Goal: Information Seeking & Learning: Learn about a topic

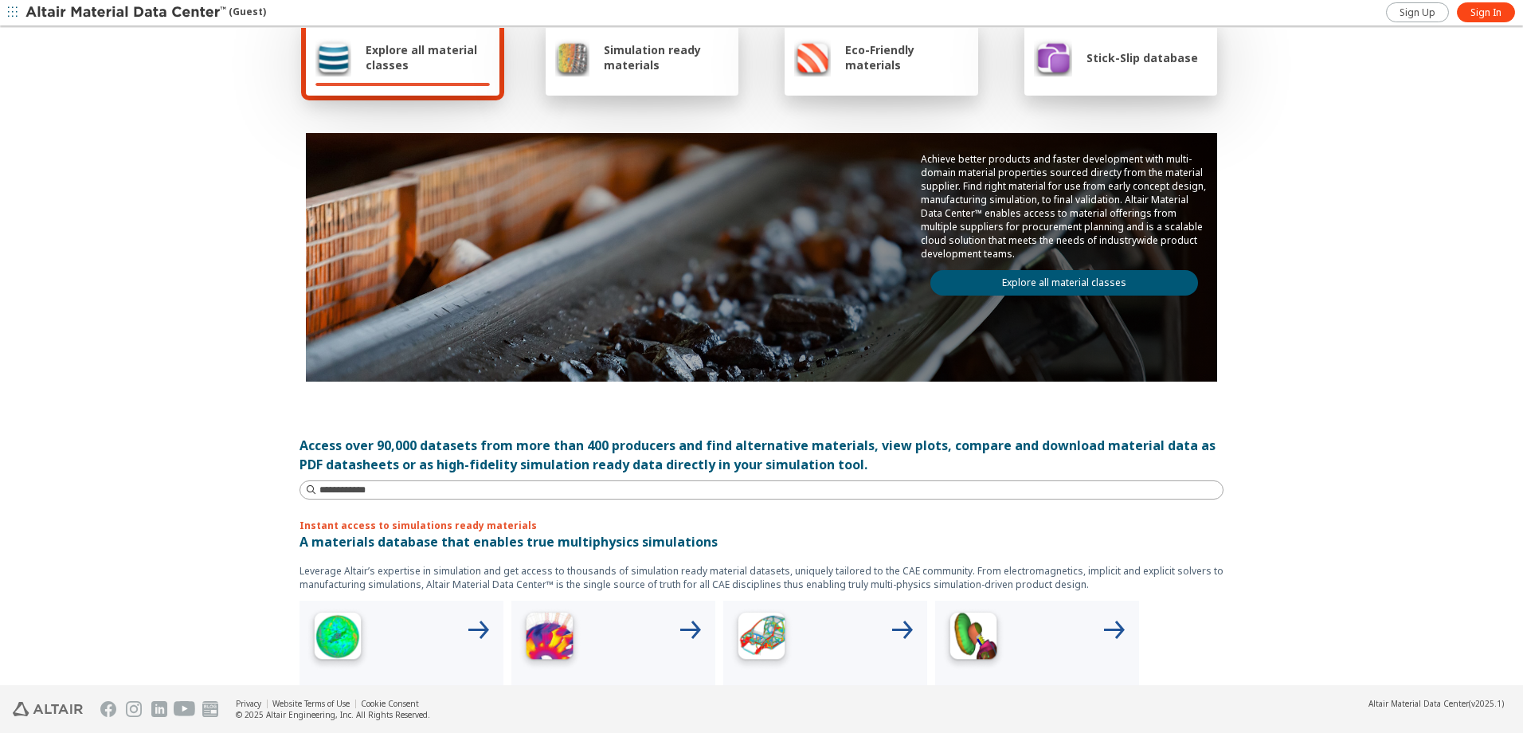
scroll to position [186, 0]
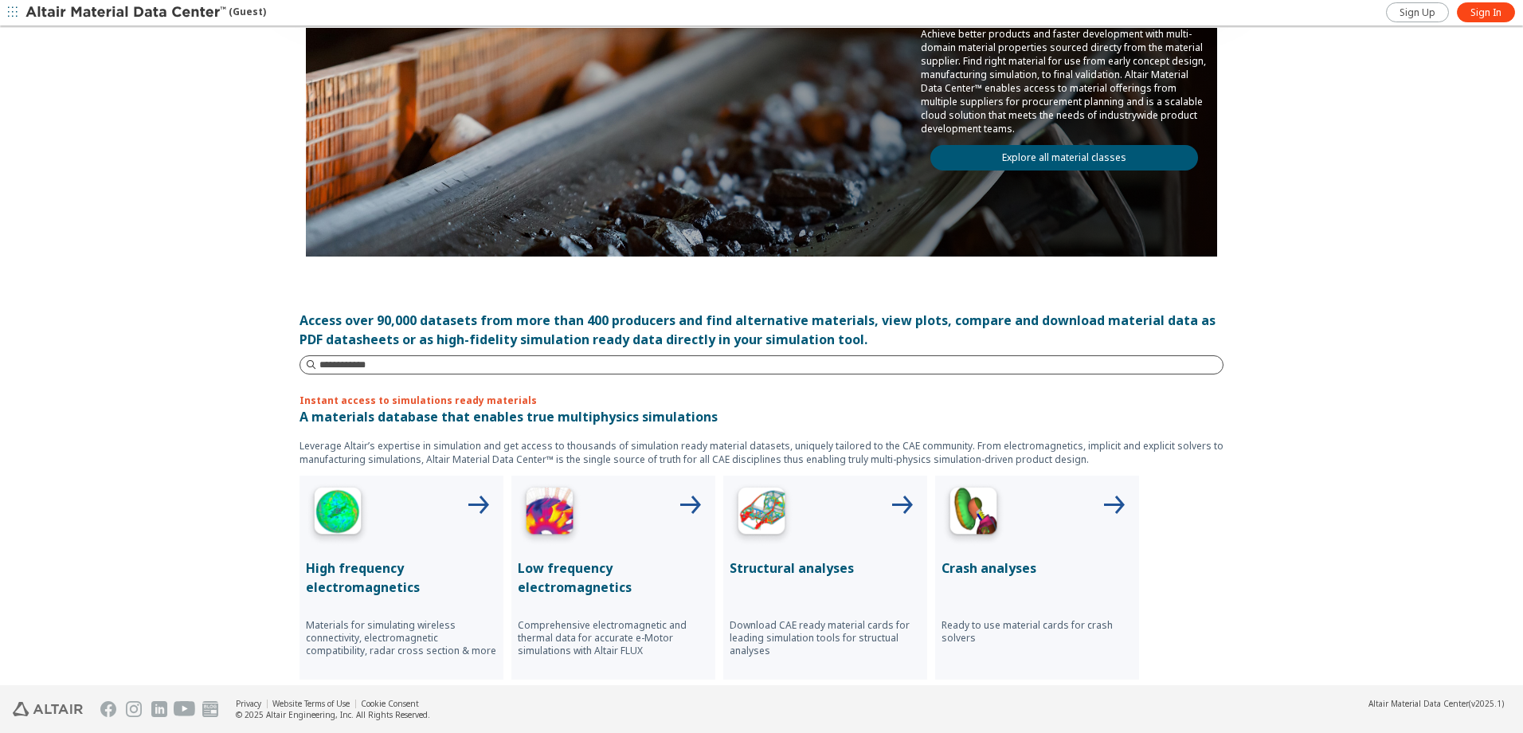
click at [493, 368] on input at bounding box center [772, 365] width 904 height 16
click at [1480, 10] on span "Sign In" at bounding box center [1486, 12] width 31 height 13
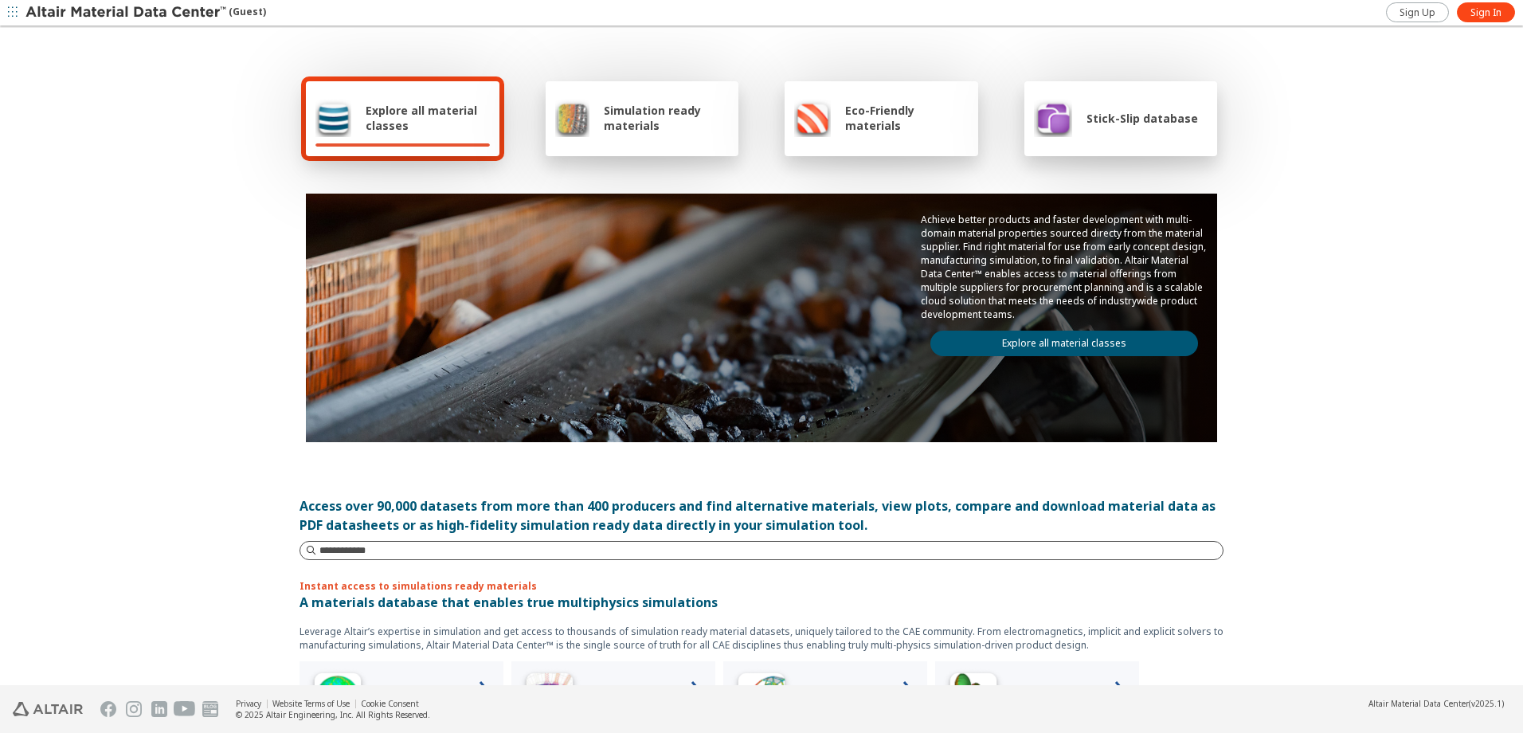
click at [402, 553] on input at bounding box center [772, 551] width 904 height 16
click at [1481, 10] on span "Sign In" at bounding box center [1486, 12] width 31 height 13
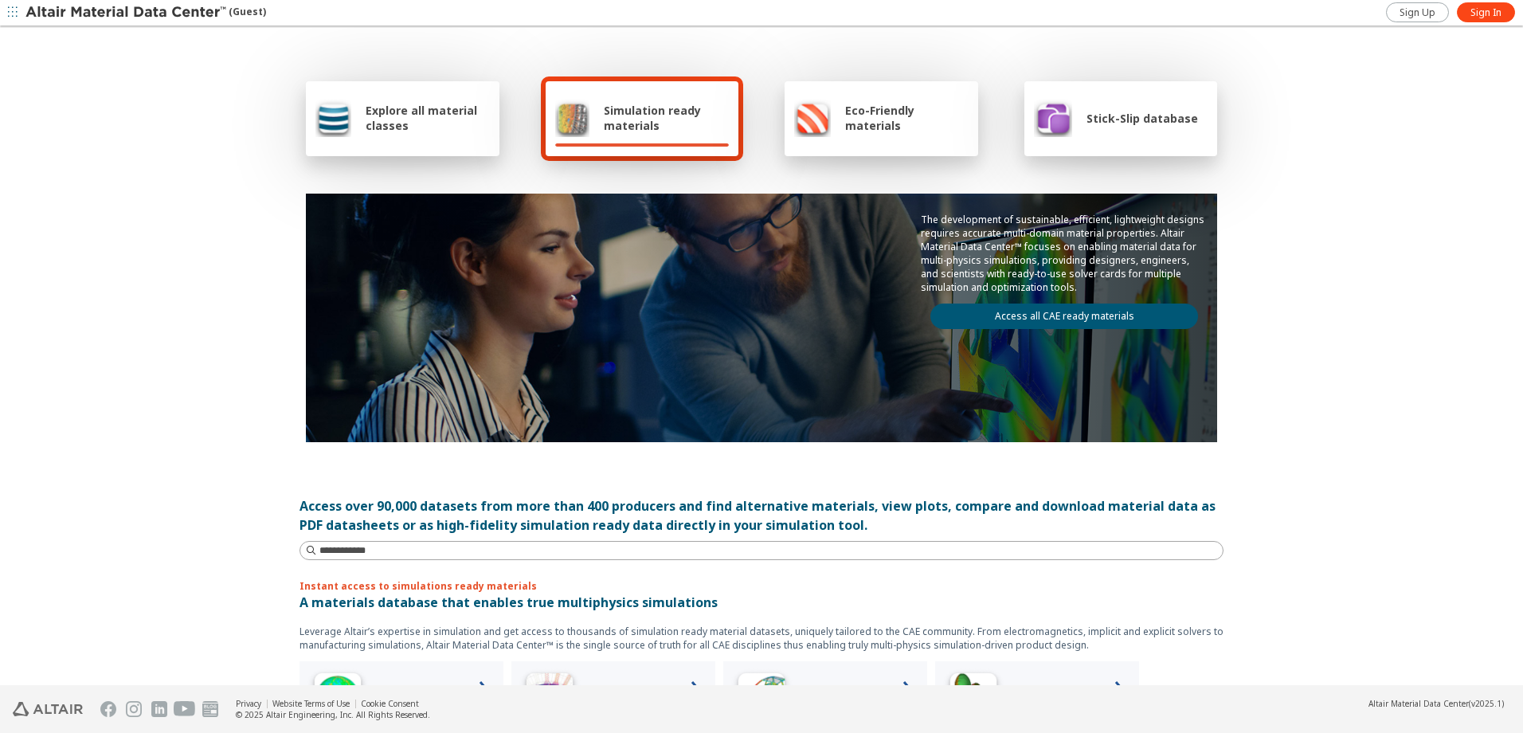
click at [1382, 570] on div "Explore all material classes Simulation ready materials Eco-Friendly materials …" at bounding box center [761, 357] width 1523 height 658
click at [1485, 13] on span "Sign In" at bounding box center [1486, 12] width 31 height 13
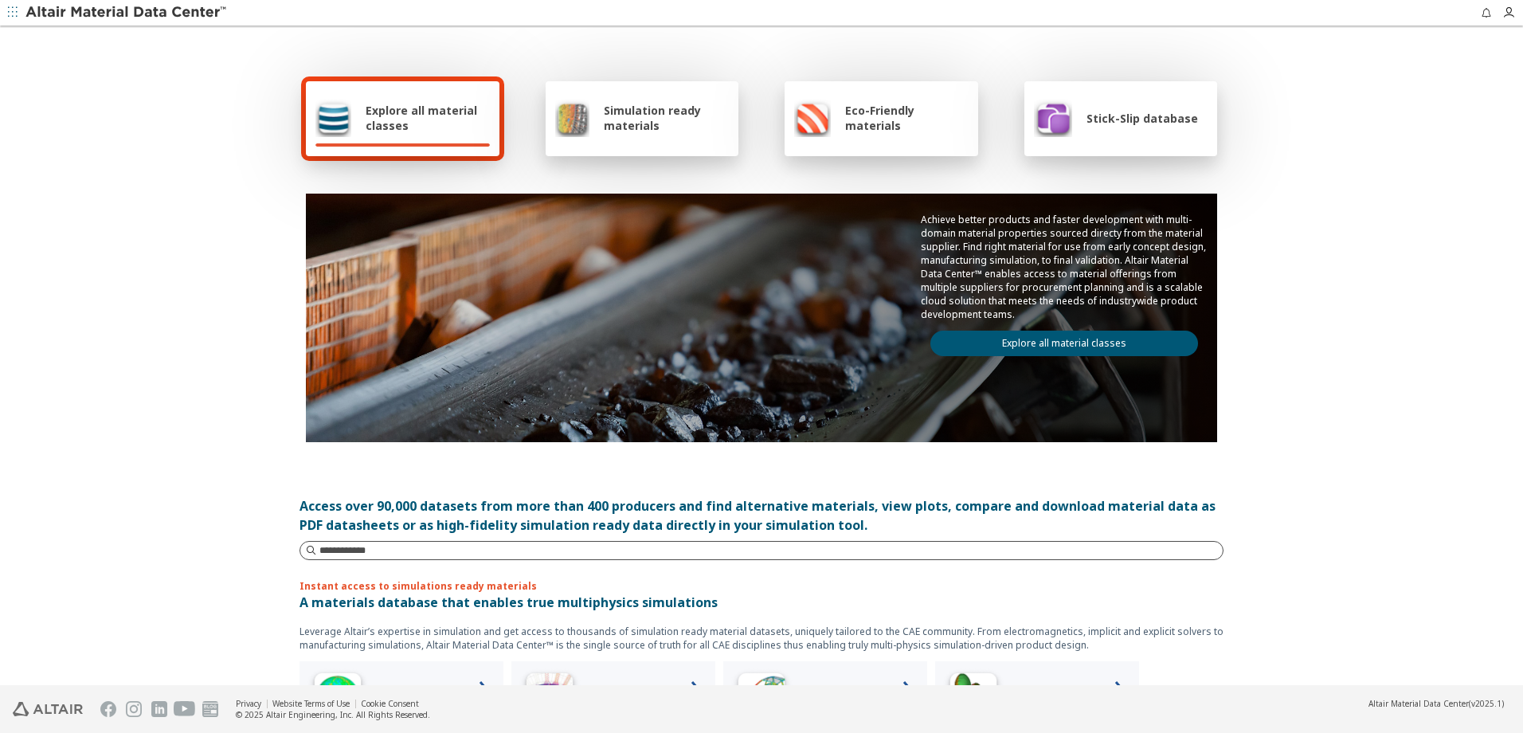
click at [508, 551] on input at bounding box center [772, 551] width 904 height 16
type input "****"
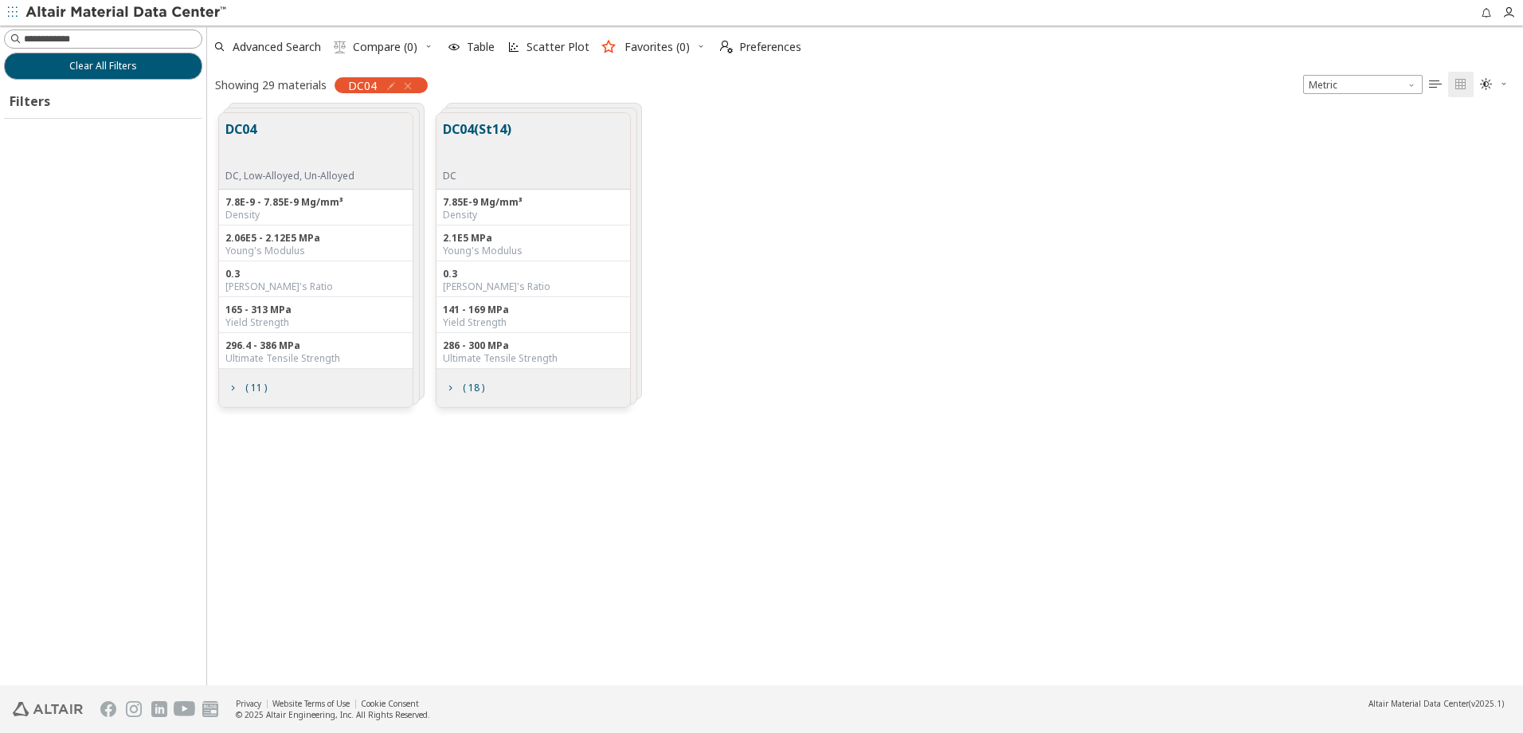
scroll to position [572, 1304]
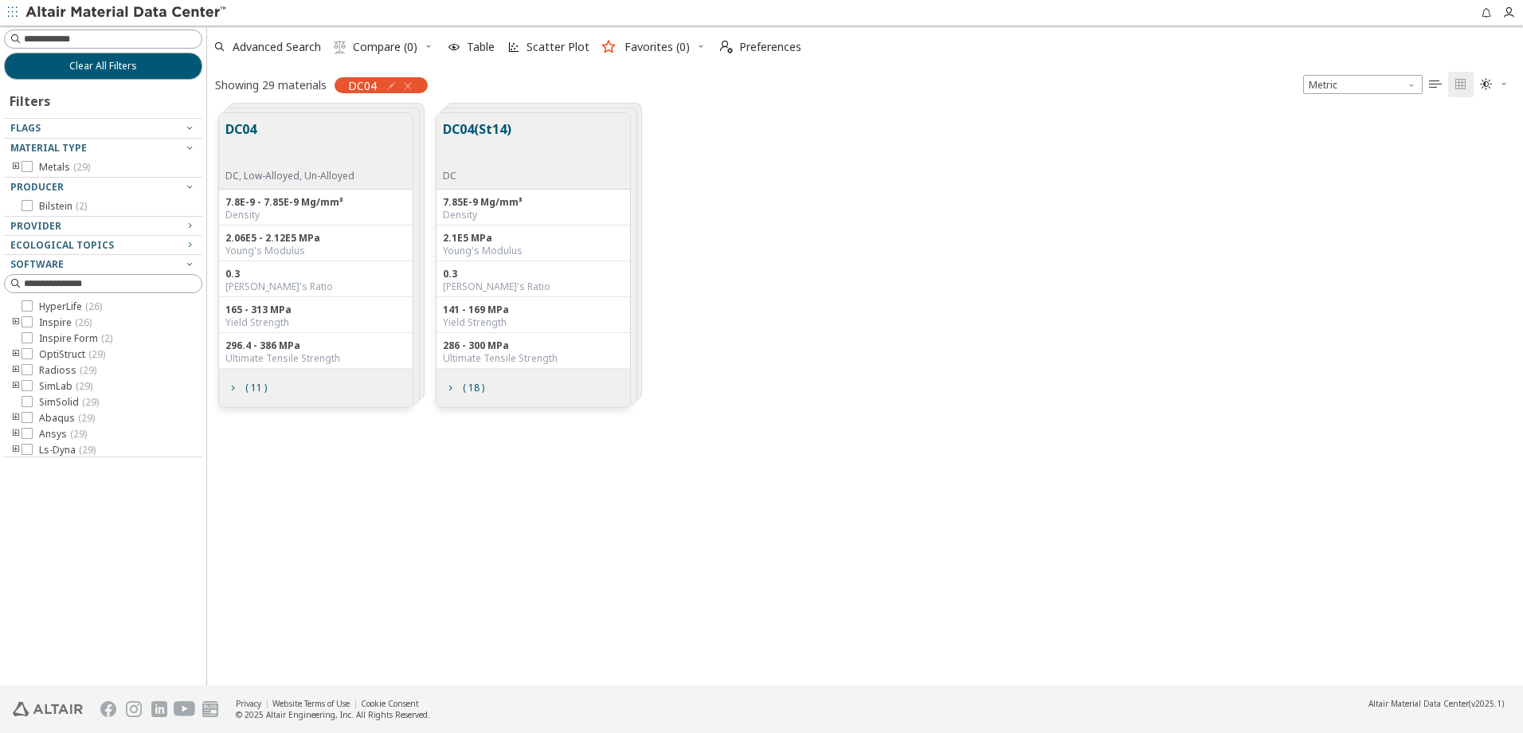
click at [518, 137] on div "DC04(St14) DC" at bounding box center [534, 151] width 194 height 76
click at [465, 384] on span "( 18 )" at bounding box center [474, 388] width 22 height 10
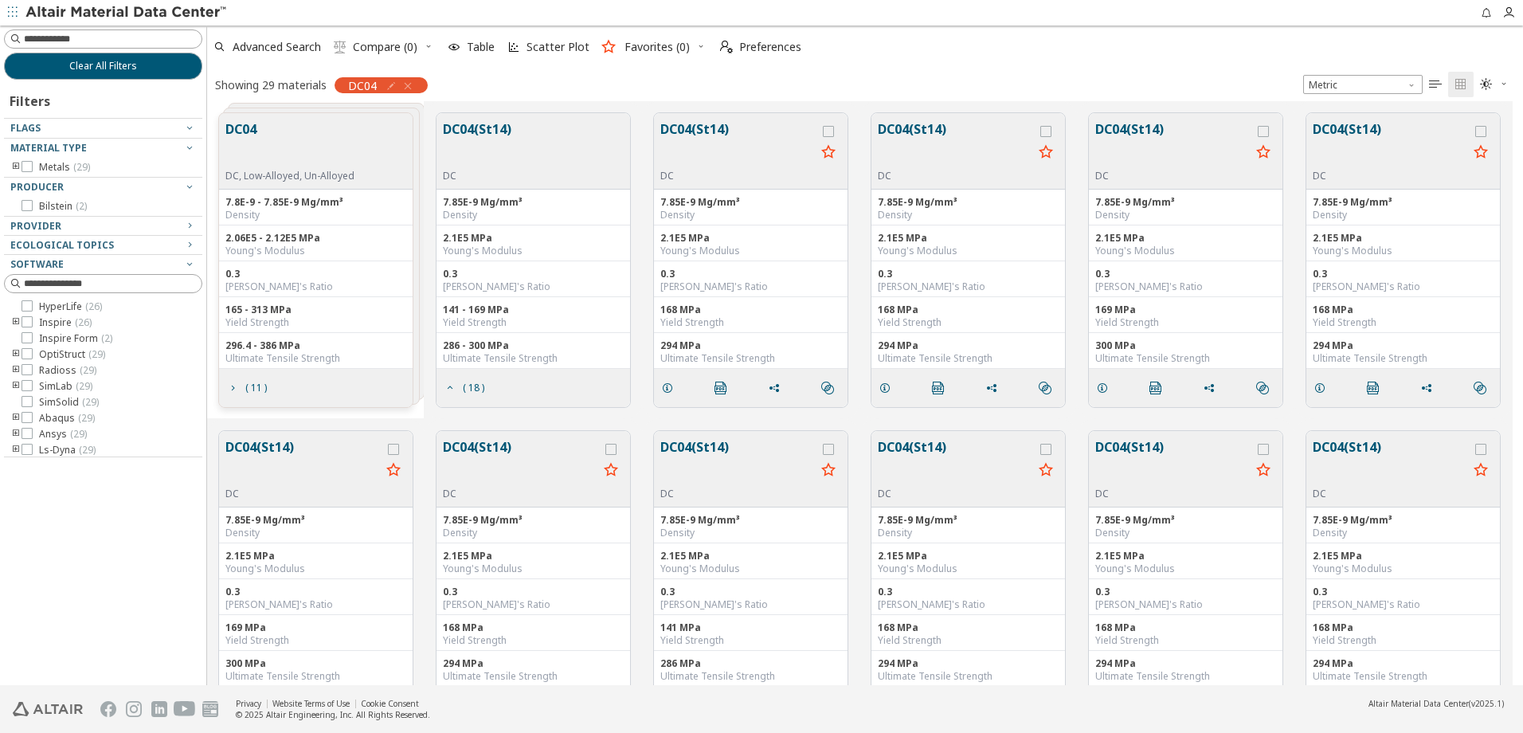
click at [739, 127] on button "DC04(St14)" at bounding box center [738, 145] width 155 height 50
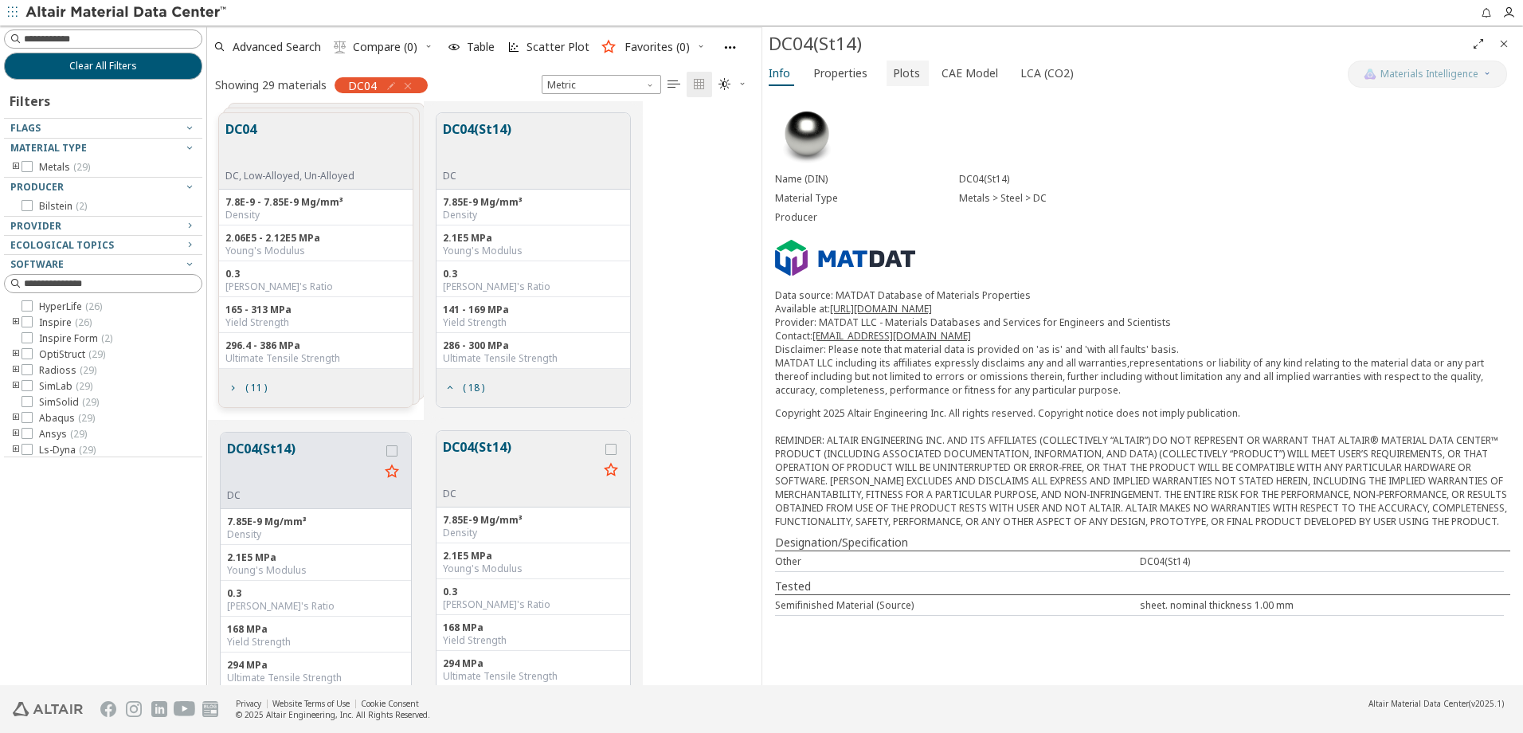
click at [893, 67] on span "Plots" at bounding box center [906, 73] width 27 height 25
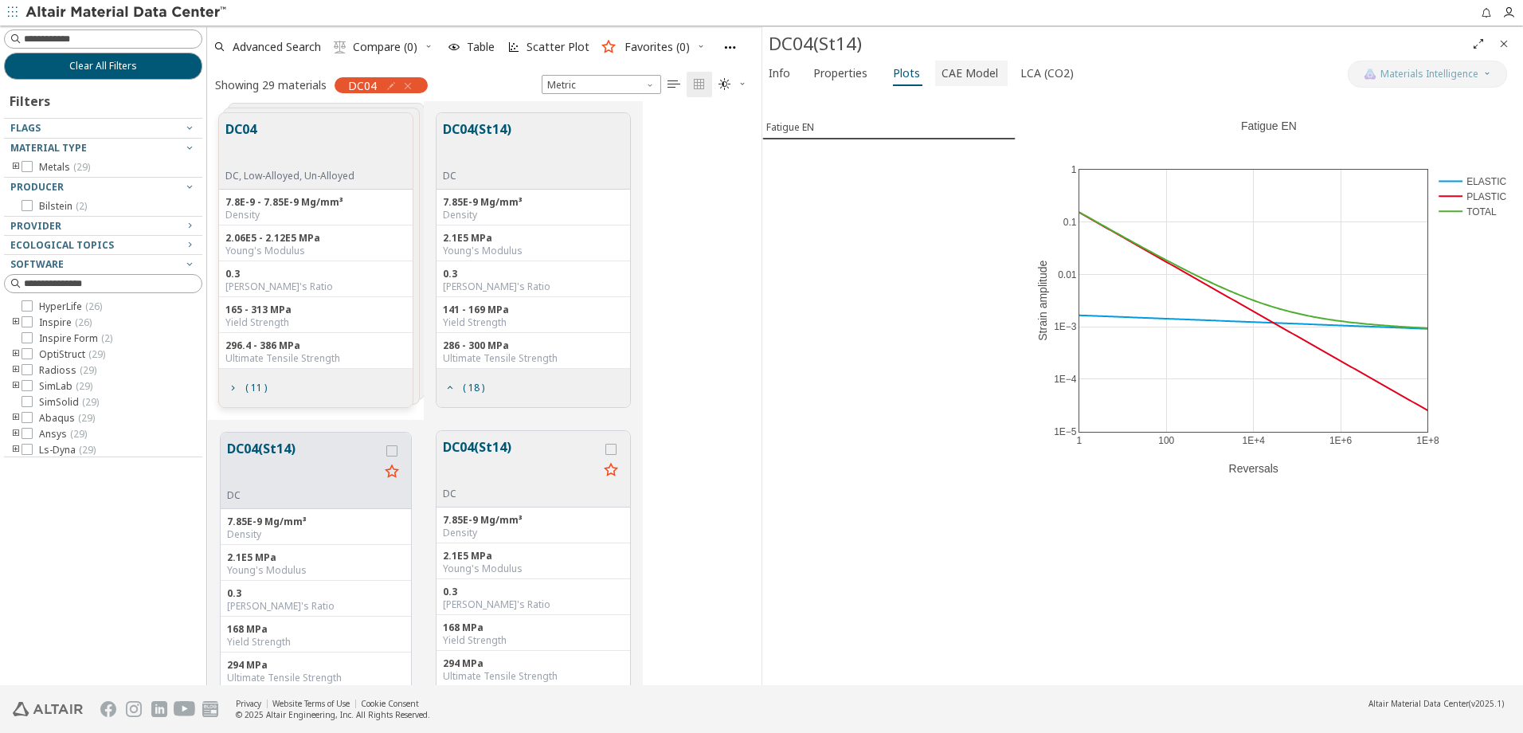
click at [982, 76] on span "CAE Model" at bounding box center [970, 73] width 57 height 25
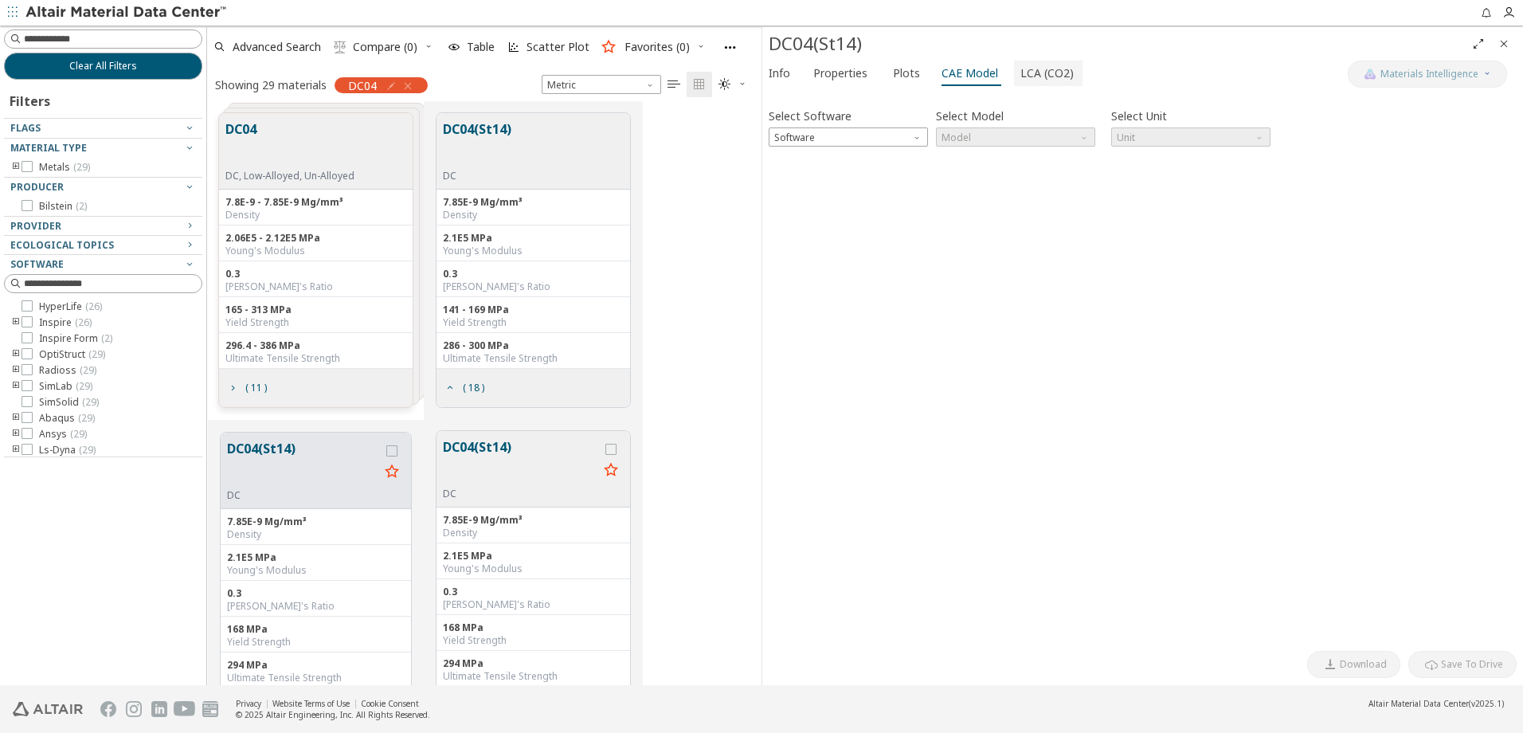
click at [1033, 79] on span "LCA (CO2)" at bounding box center [1047, 73] width 53 height 25
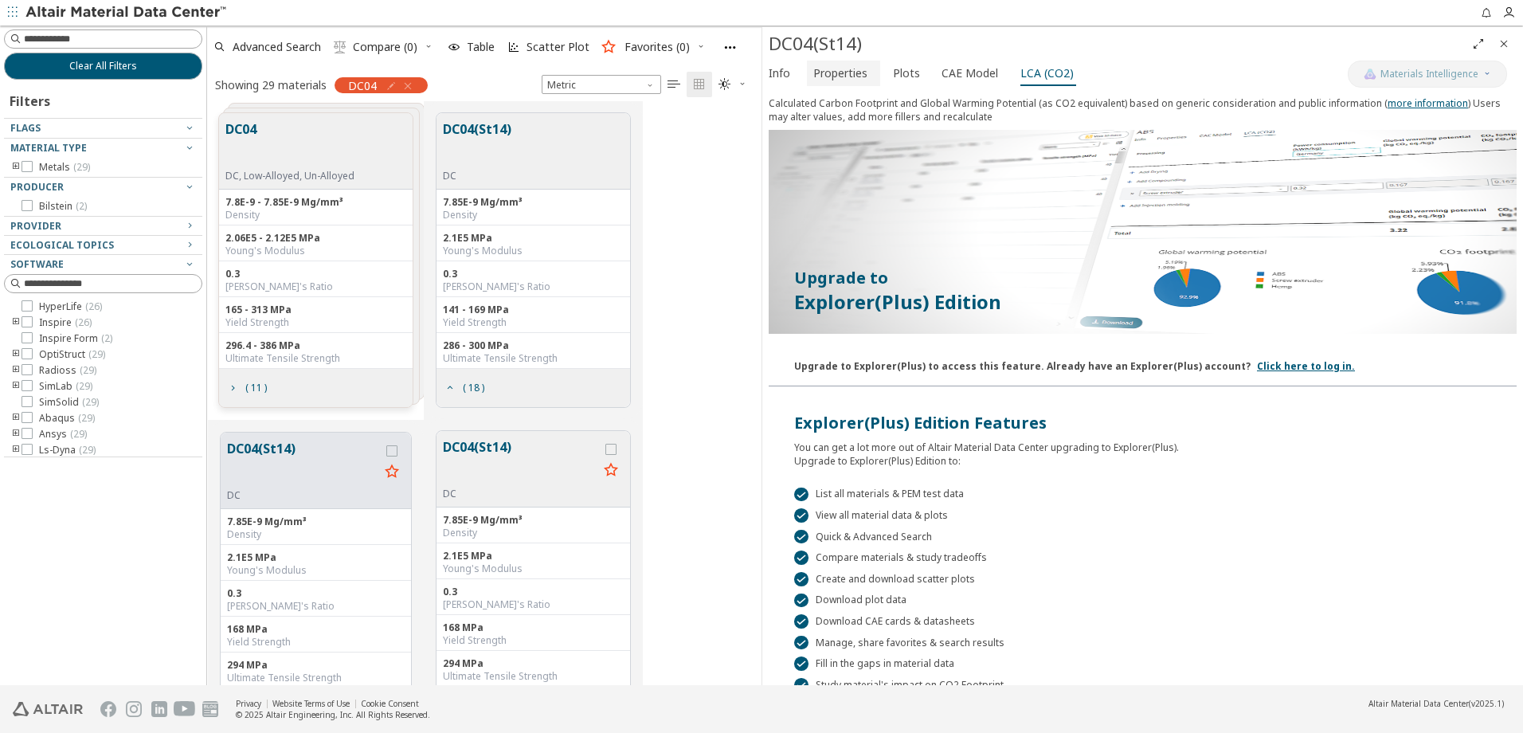
click at [837, 76] on span "Properties" at bounding box center [841, 73] width 54 height 25
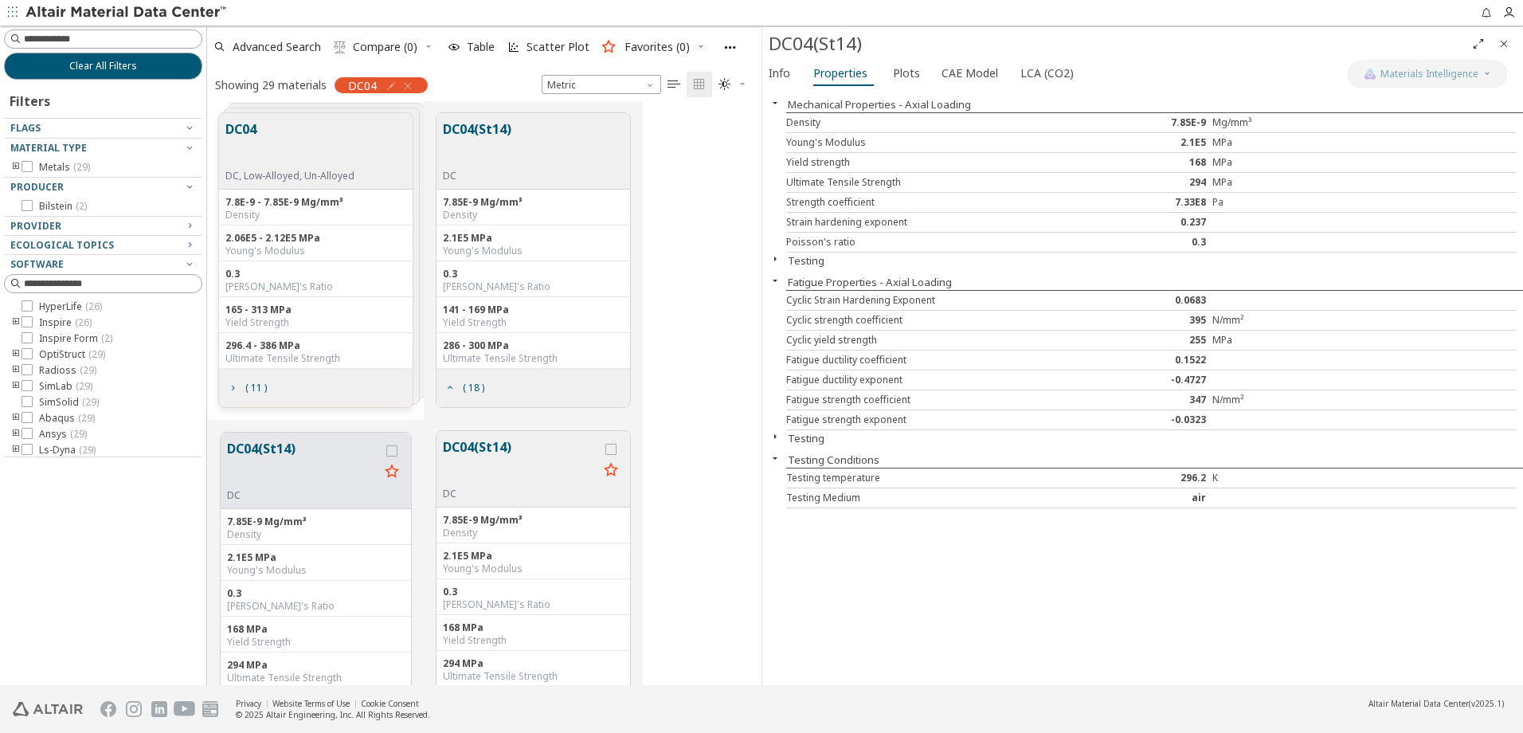
click at [1109, 96] on div "Mechanical Properties - Axial Loading" at bounding box center [1143, 104] width 761 height 16
click at [787, 74] on span "Info" at bounding box center [780, 73] width 22 height 25
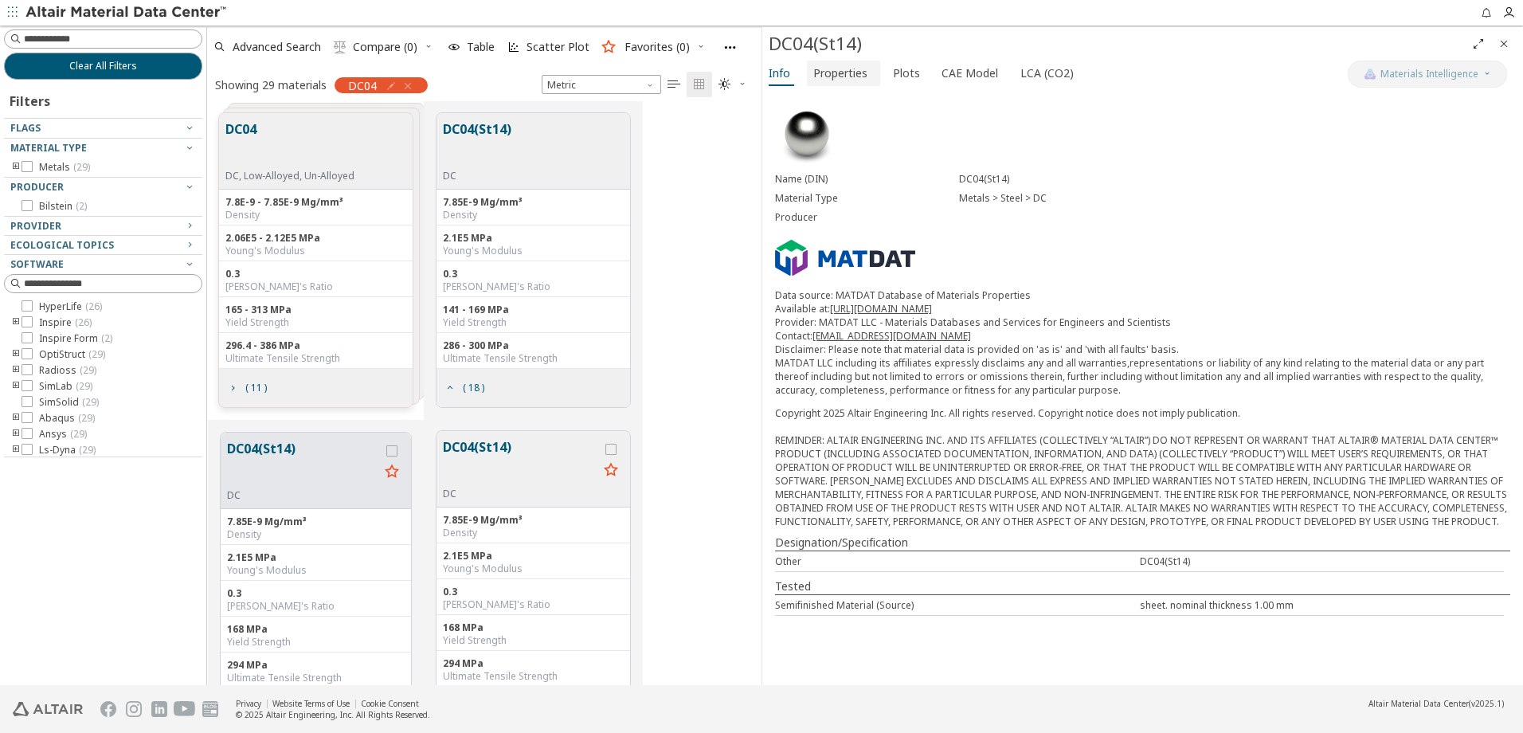
click at [848, 65] on span "Properties" at bounding box center [841, 73] width 54 height 25
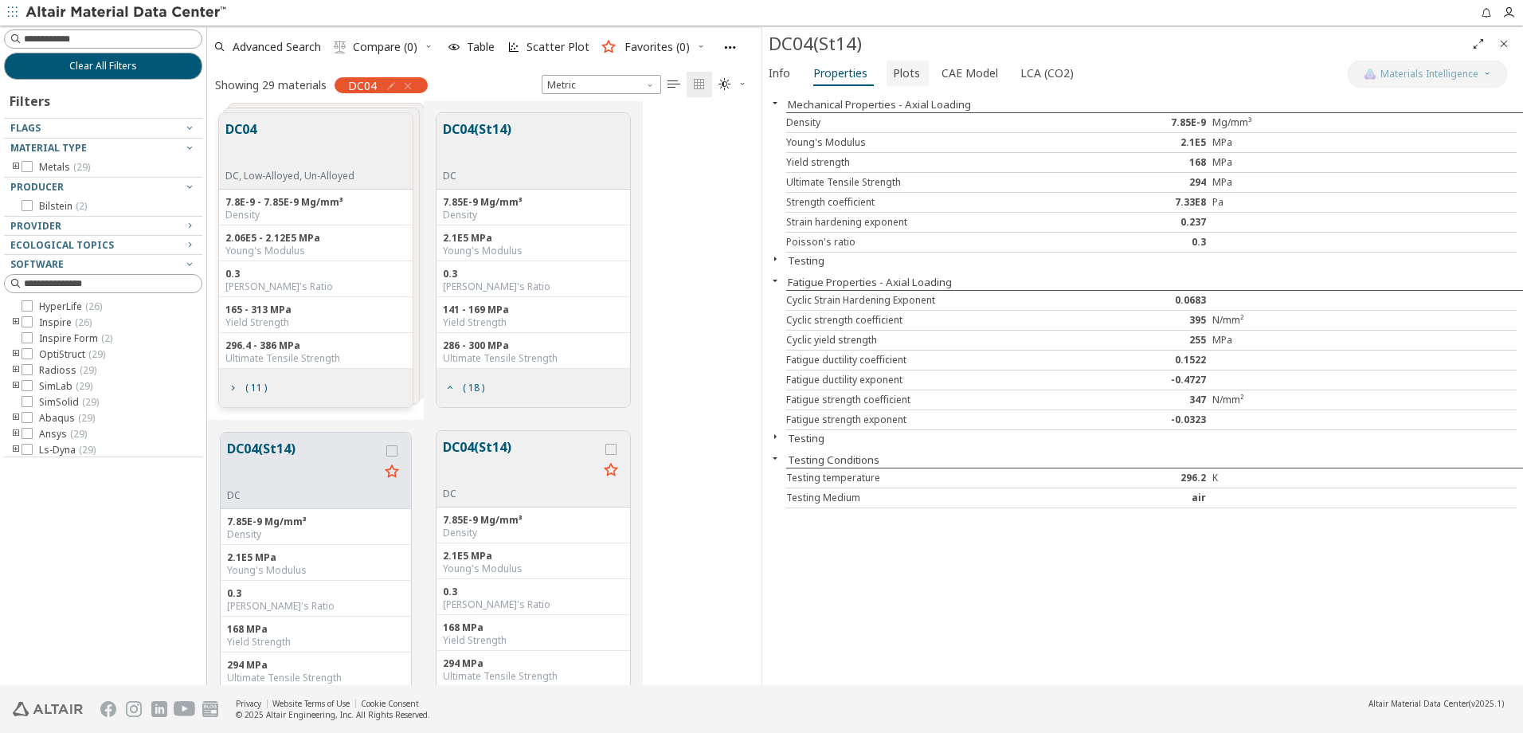
click at [906, 72] on span "Plots" at bounding box center [906, 73] width 27 height 25
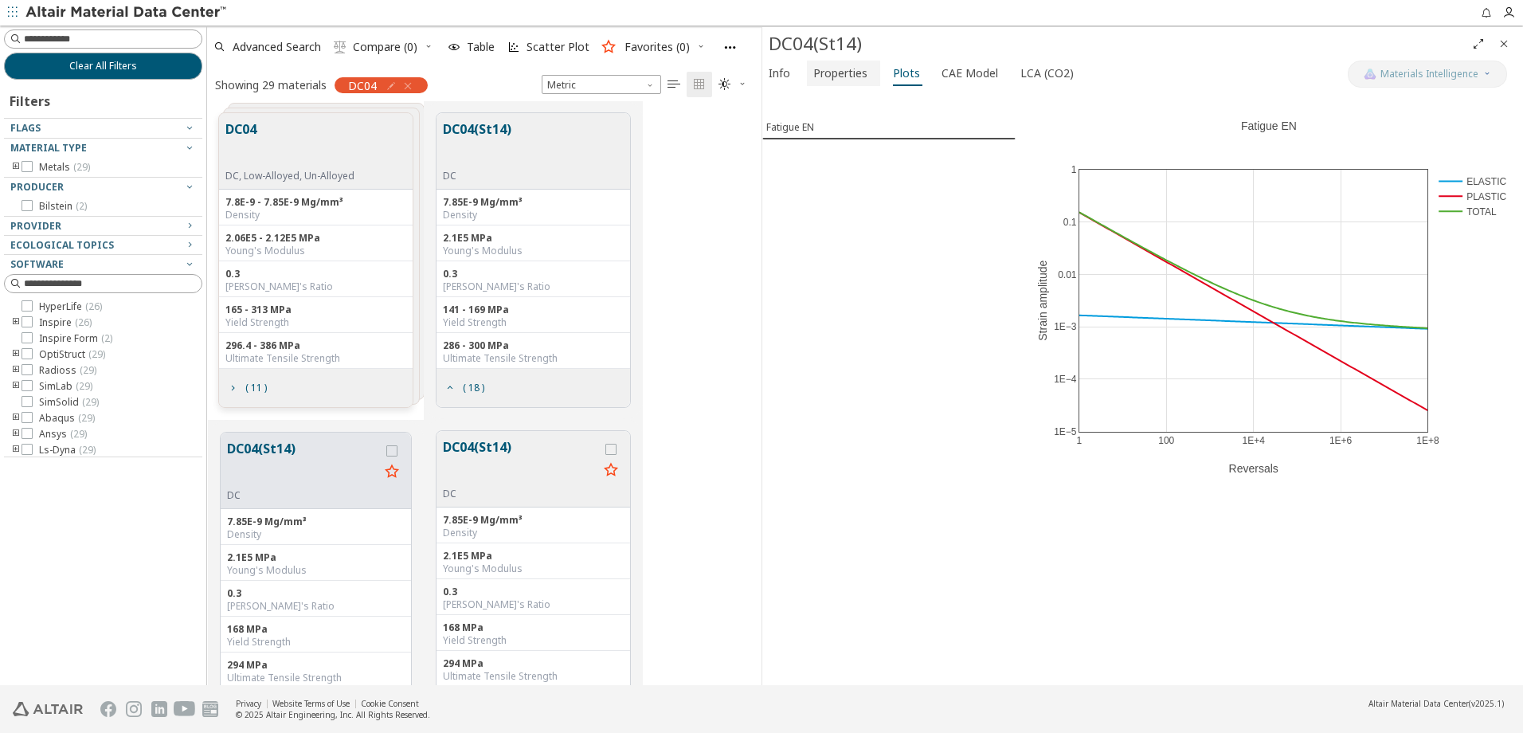
click at [856, 76] on span "Properties" at bounding box center [841, 73] width 54 height 25
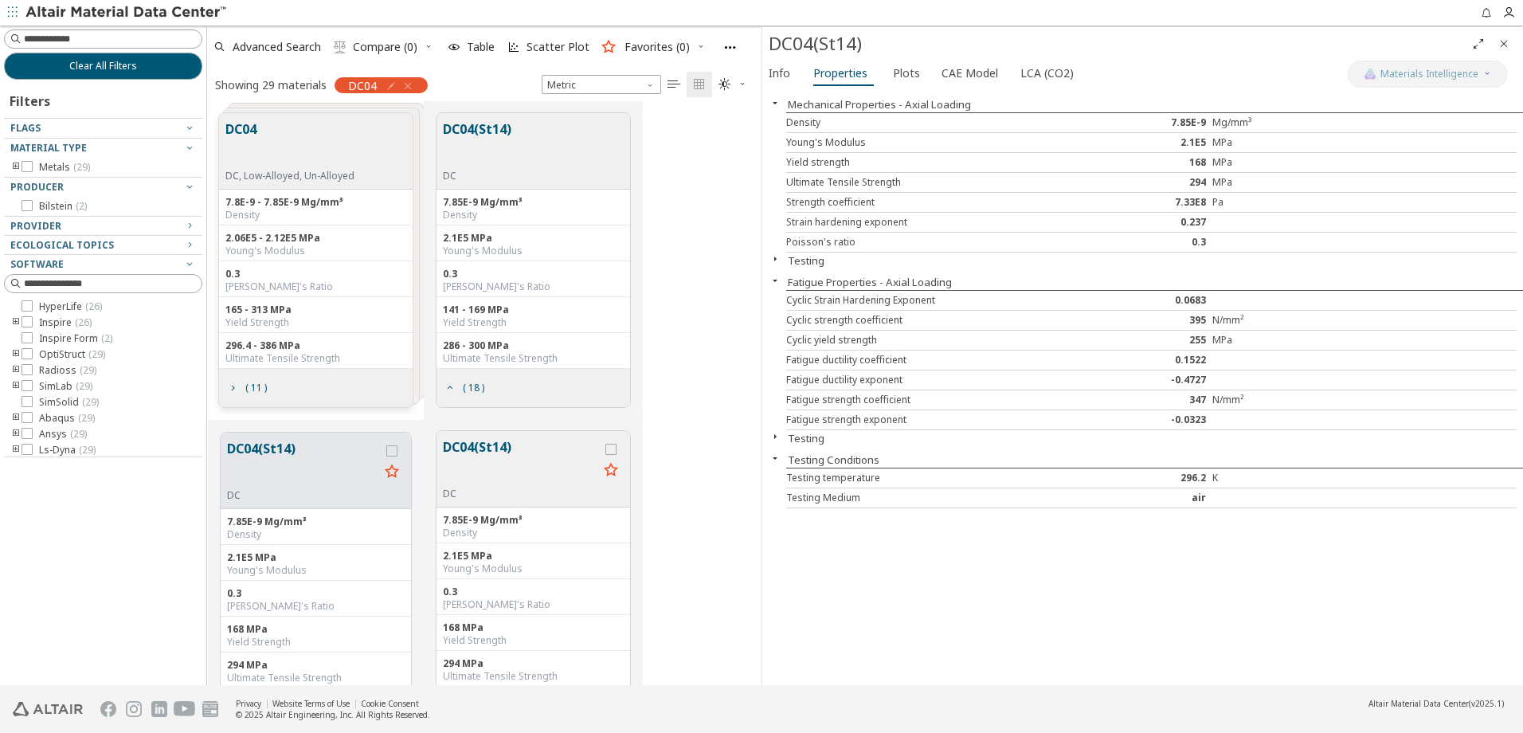
drag, startPoint x: 949, startPoint y: 210, endPoint x: 883, endPoint y: 508, distance: 304.5
click at [883, 508] on div "Testing Medium air" at bounding box center [1151, 498] width 731 height 20
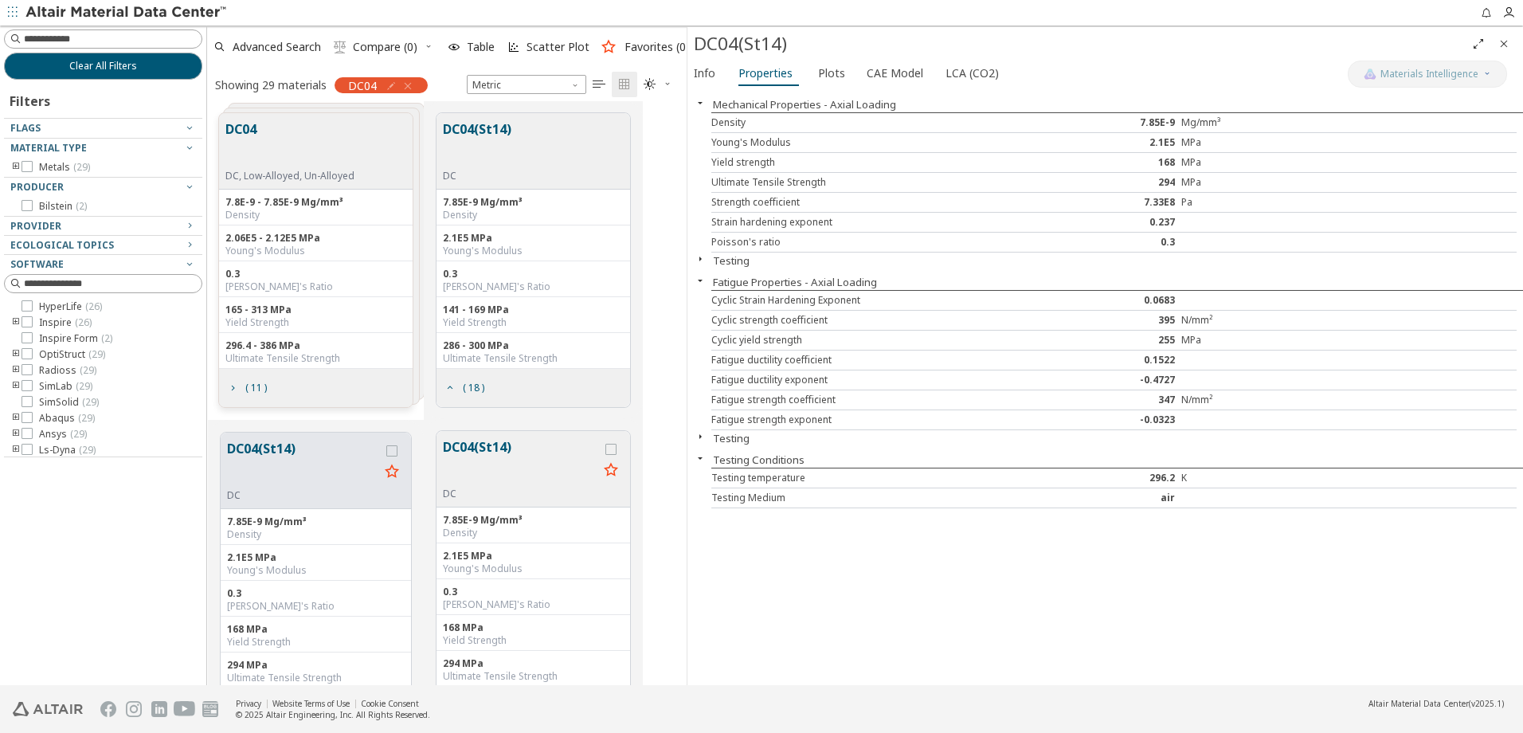
scroll to position [572, 465]
drag, startPoint x: 764, startPoint y: 104, endPoint x: 686, endPoint y: 101, distance: 78.1
click at [837, 78] on span "Plots" at bounding box center [829, 73] width 29 height 25
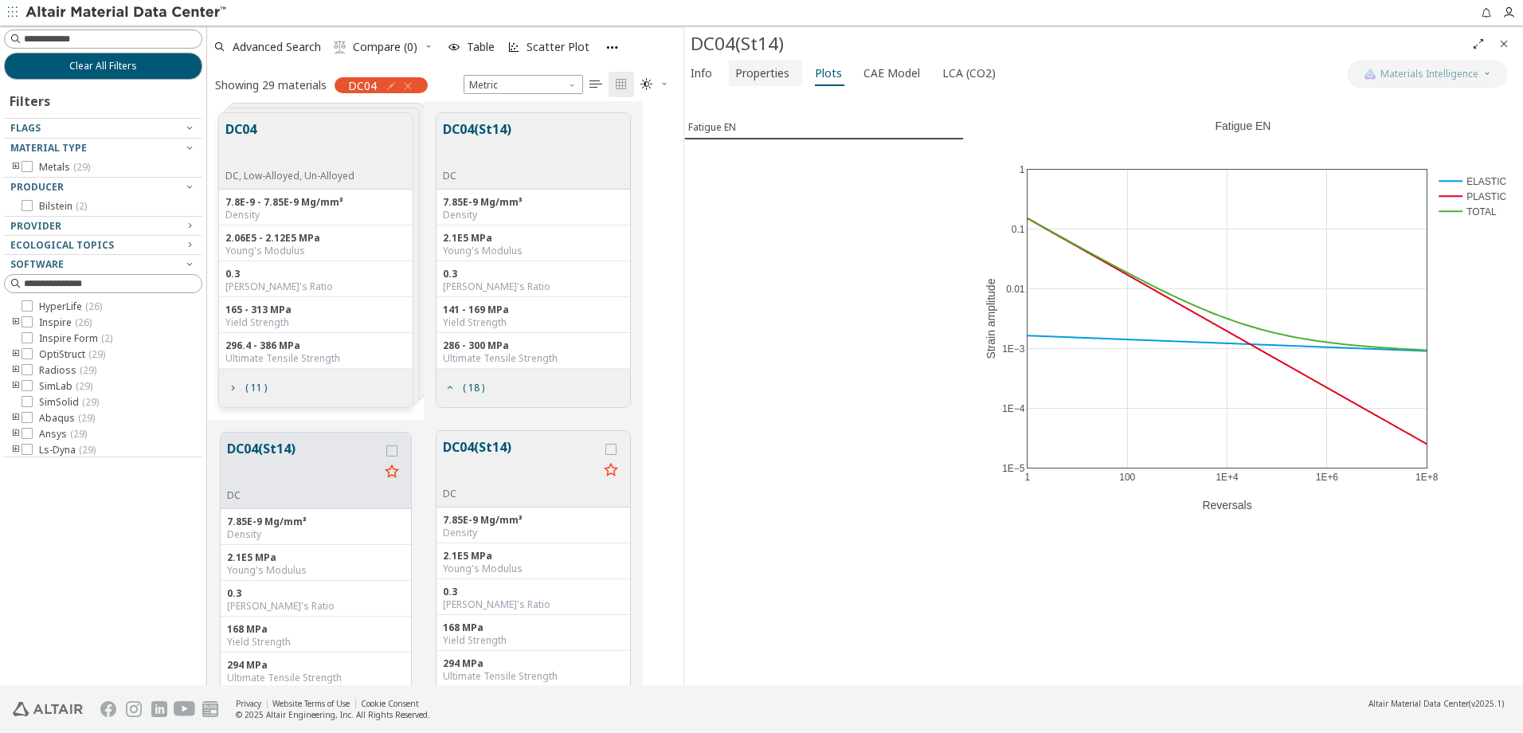
click at [782, 76] on span "Properties" at bounding box center [762, 73] width 54 height 25
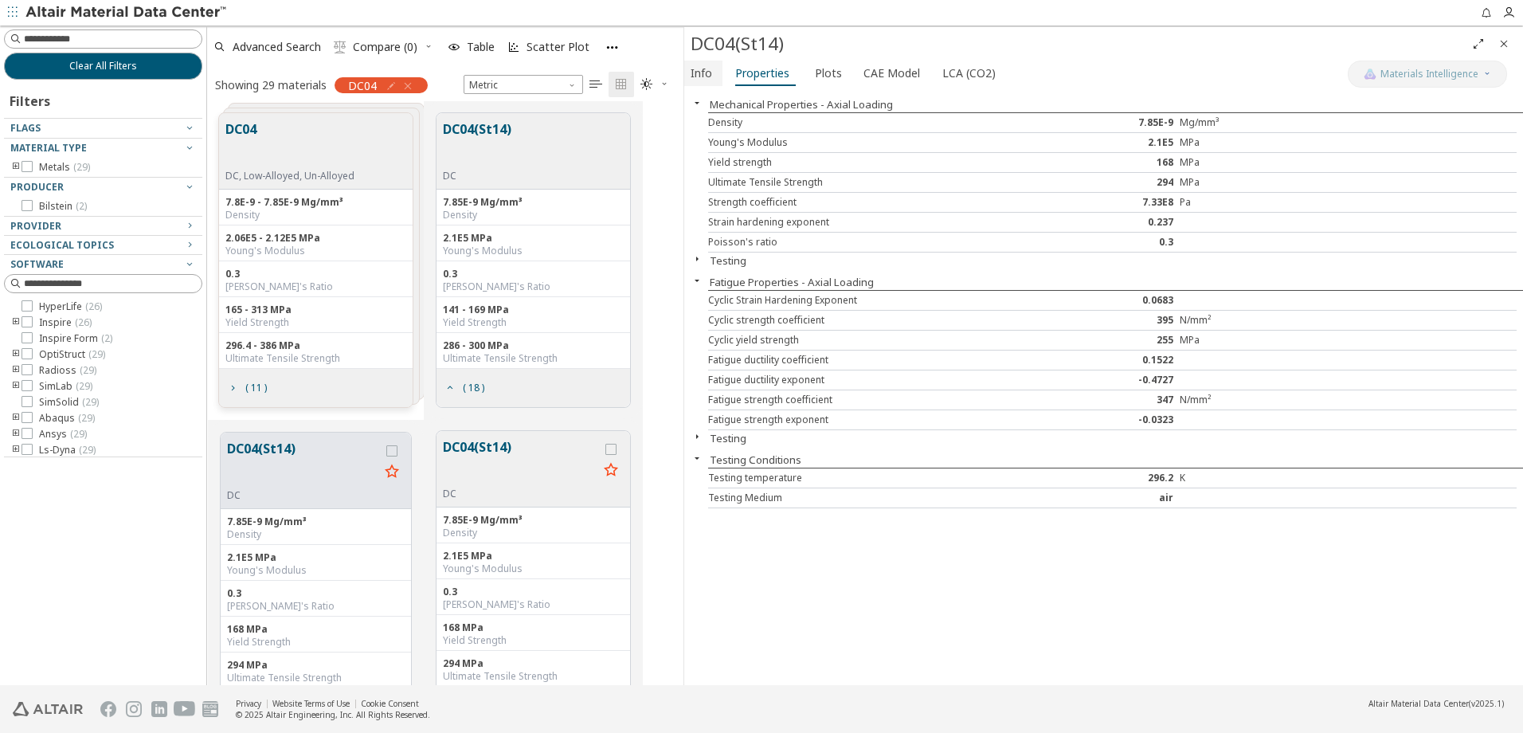
click at [705, 73] on span "Info" at bounding box center [702, 73] width 22 height 25
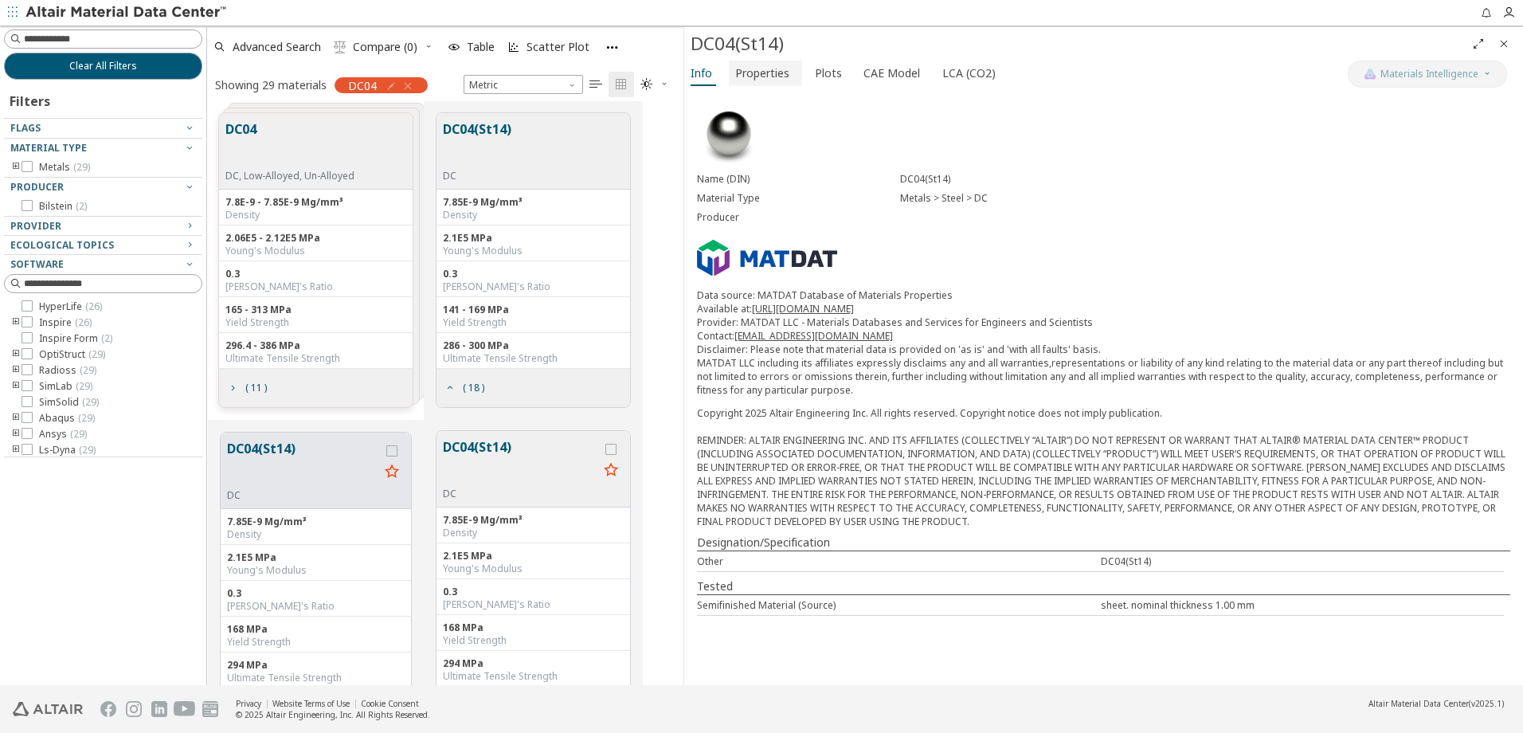
click at [746, 75] on span "Properties" at bounding box center [762, 73] width 54 height 25
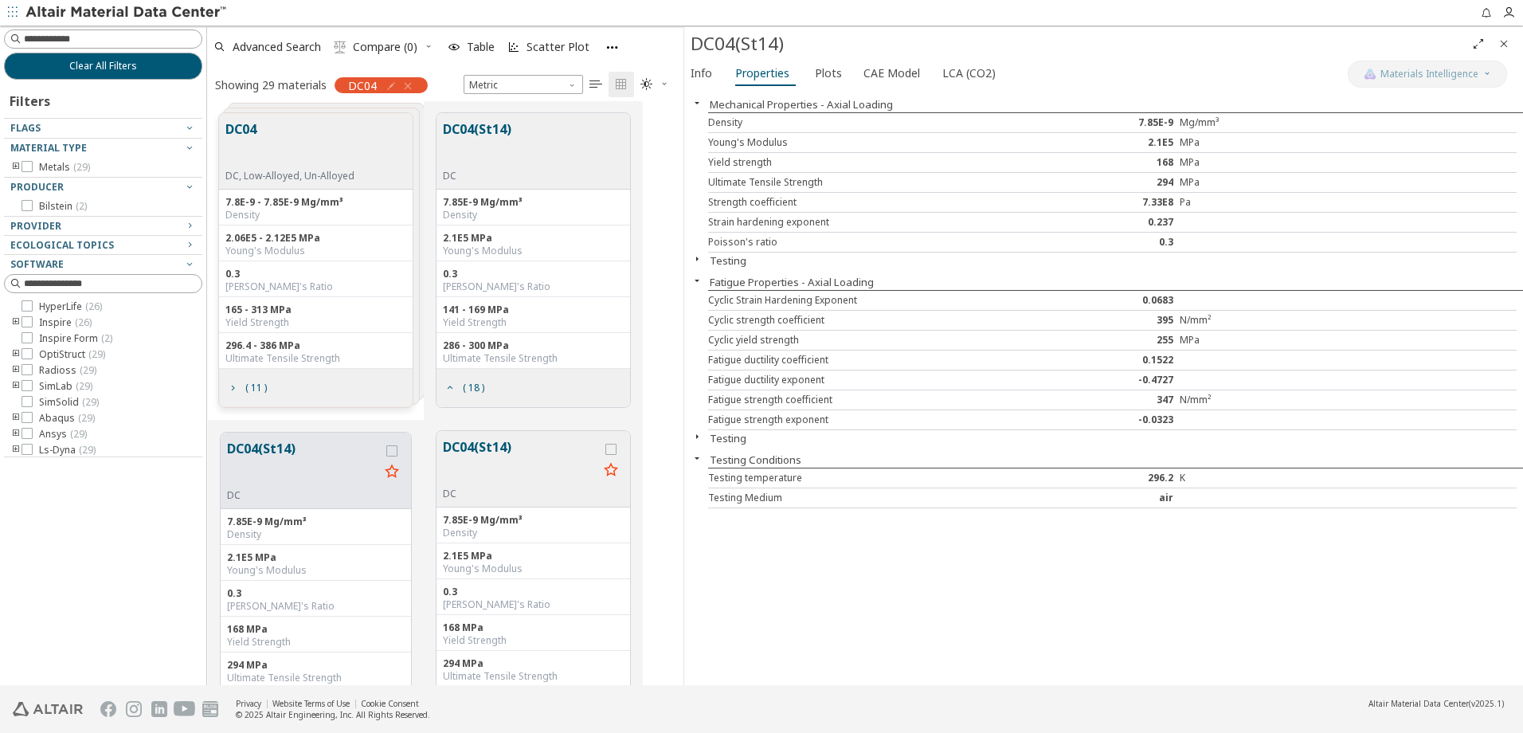
drag, startPoint x: 535, startPoint y: 159, endPoint x: 493, endPoint y: 157, distance: 42.3
click at [493, 157] on button "DC04(St14)" at bounding box center [477, 145] width 69 height 50
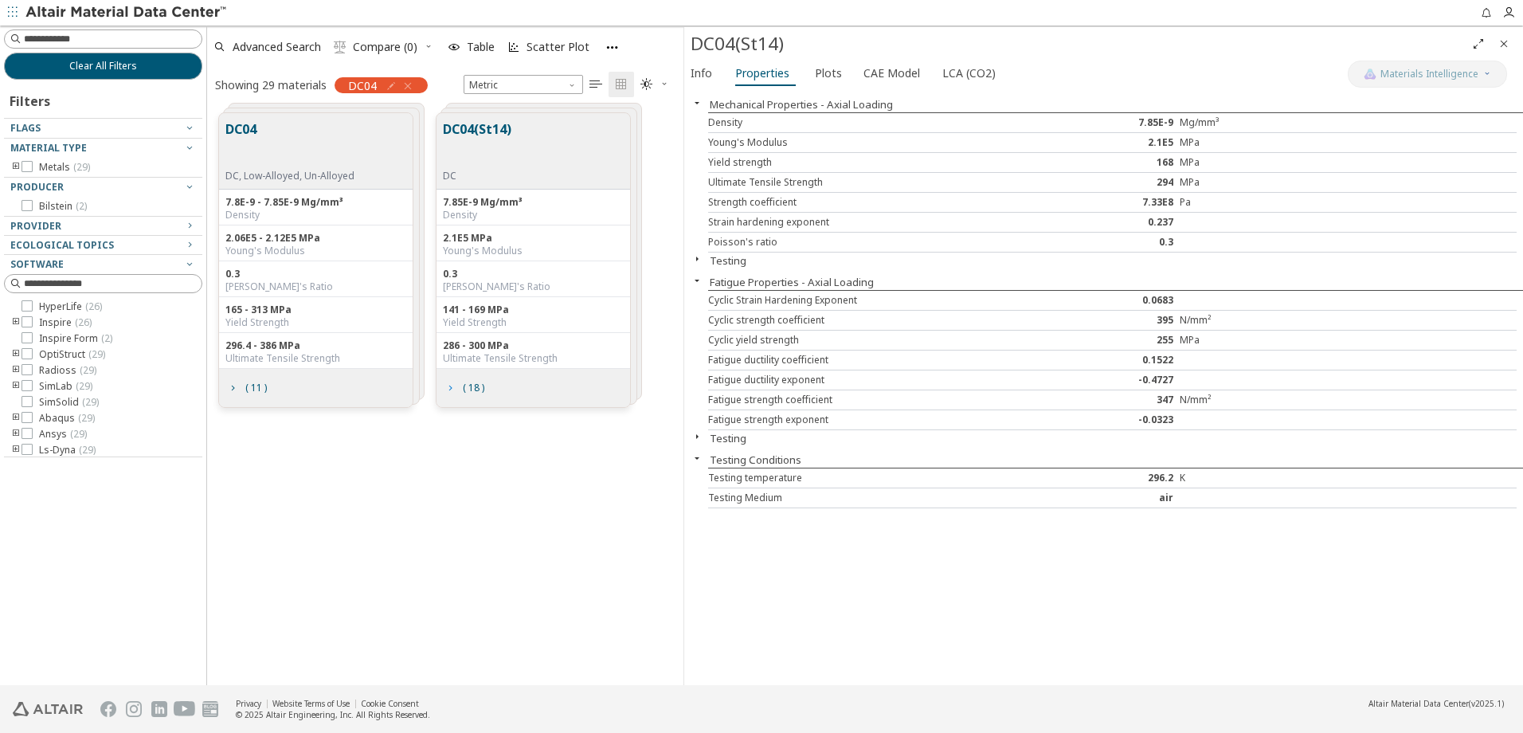
click at [453, 383] on icon "grid" at bounding box center [450, 388] width 13 height 13
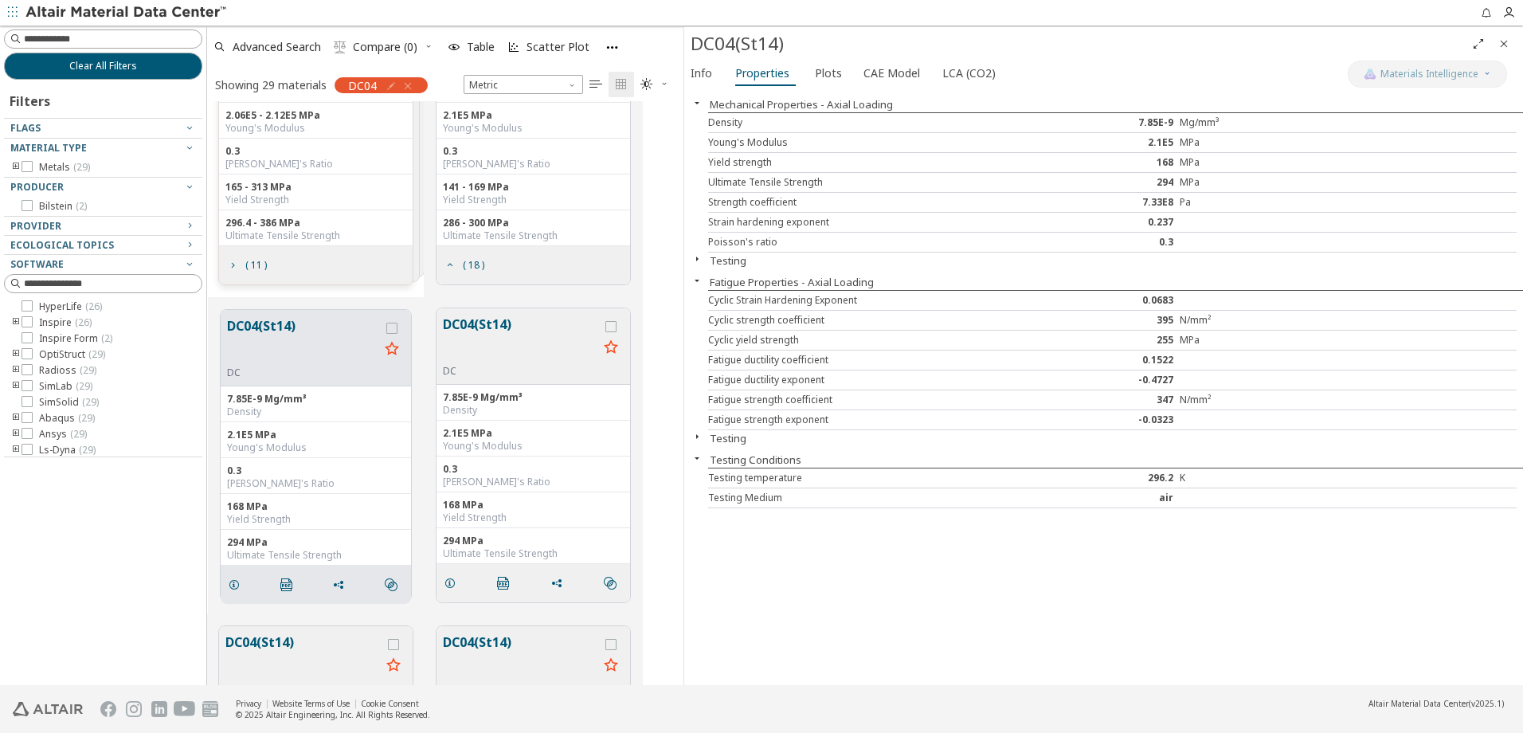
scroll to position [159, 0]
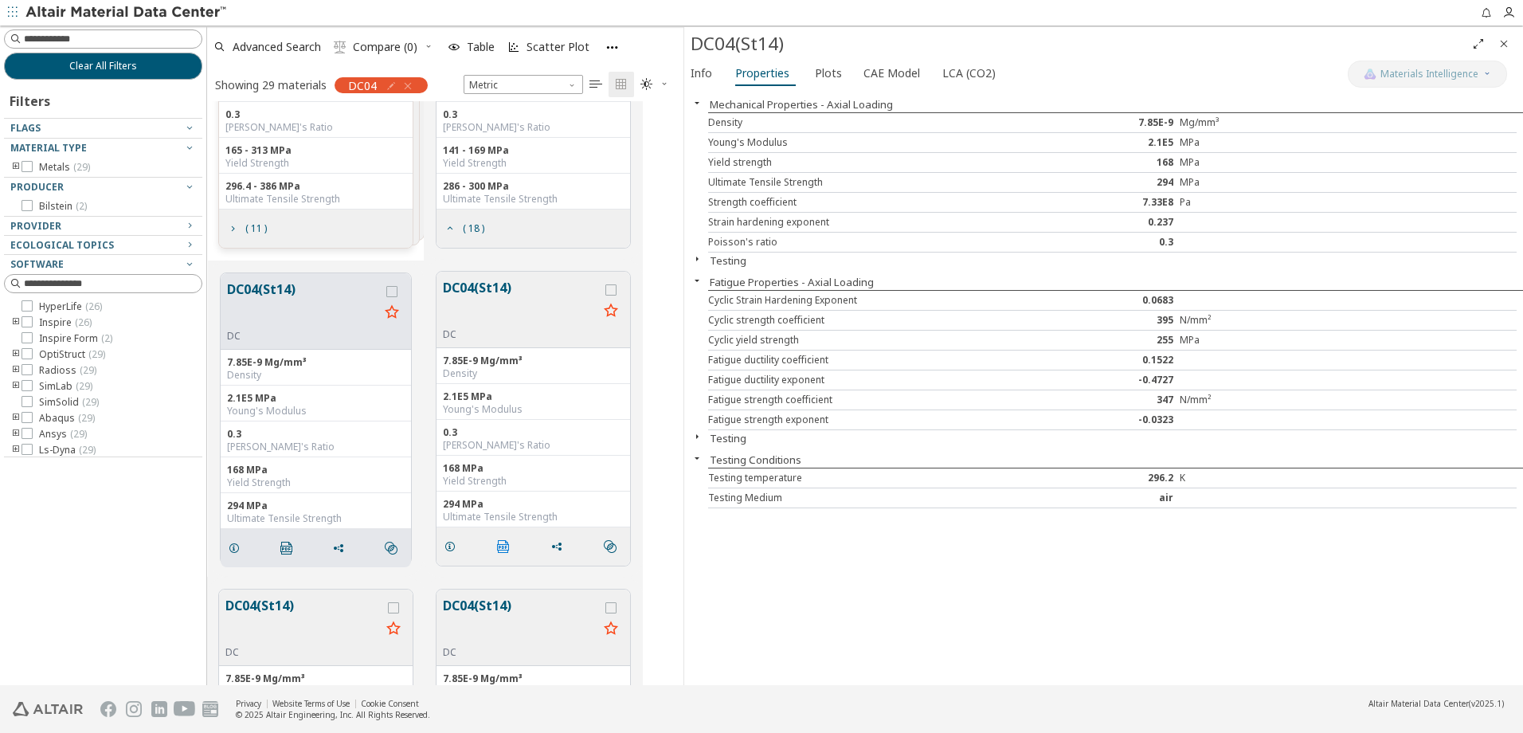
click at [500, 546] on icon "" at bounding box center [503, 546] width 13 height 13
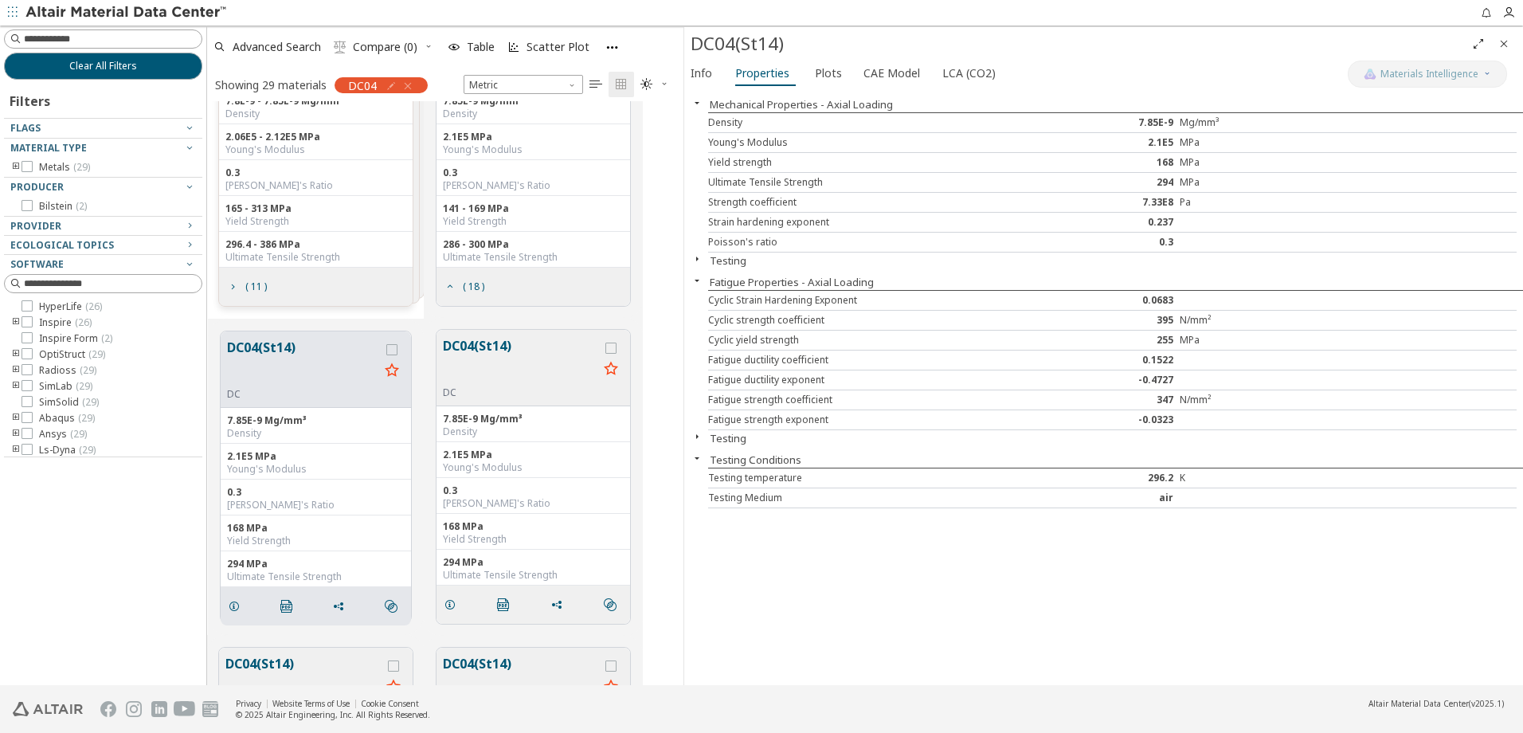
scroll to position [0, 0]
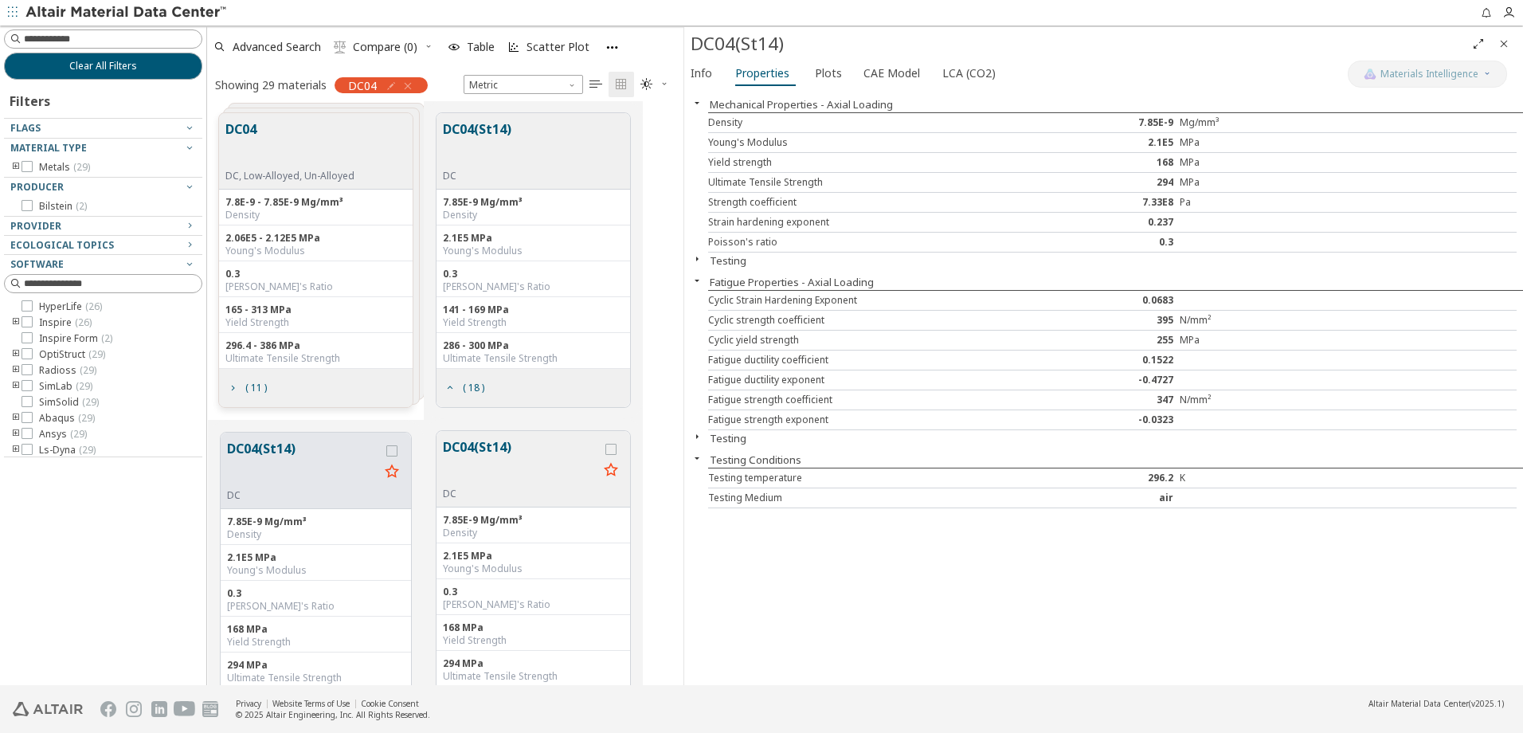
click at [358, 148] on div "DC04 DC, Low-Alloyed, Un-Alloyed" at bounding box center [316, 151] width 194 height 76
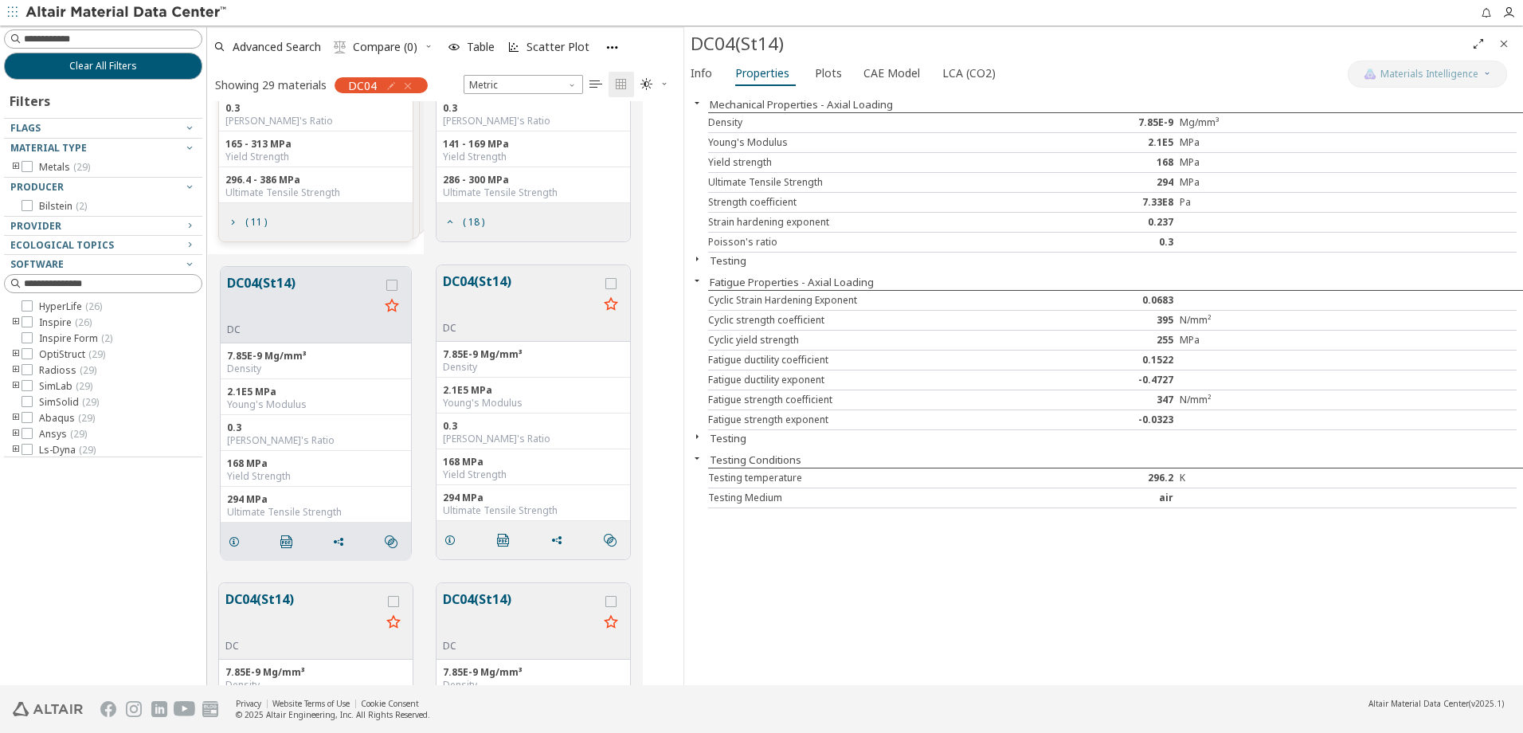
scroll to position [186, 0]
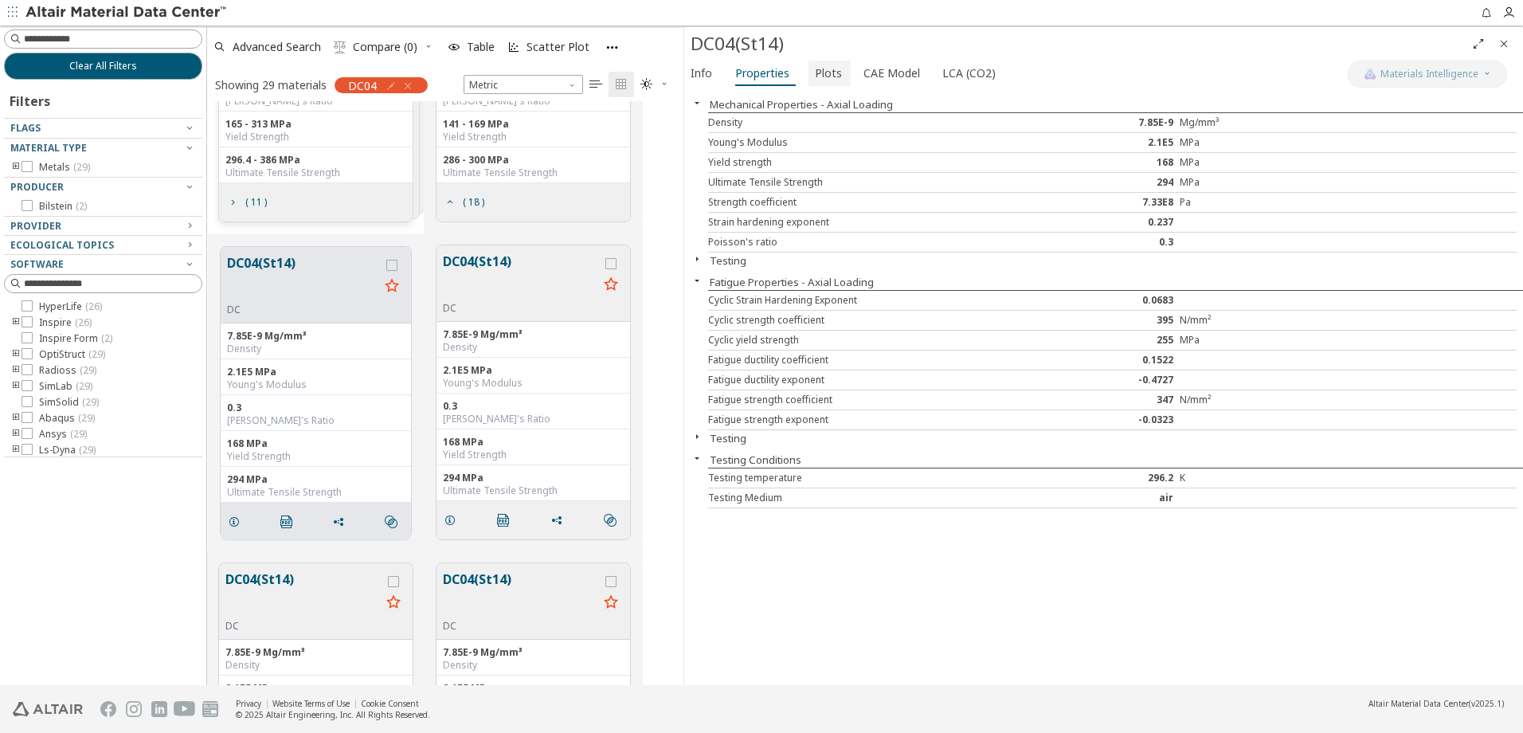
click at [823, 76] on span "Plots" at bounding box center [828, 73] width 27 height 25
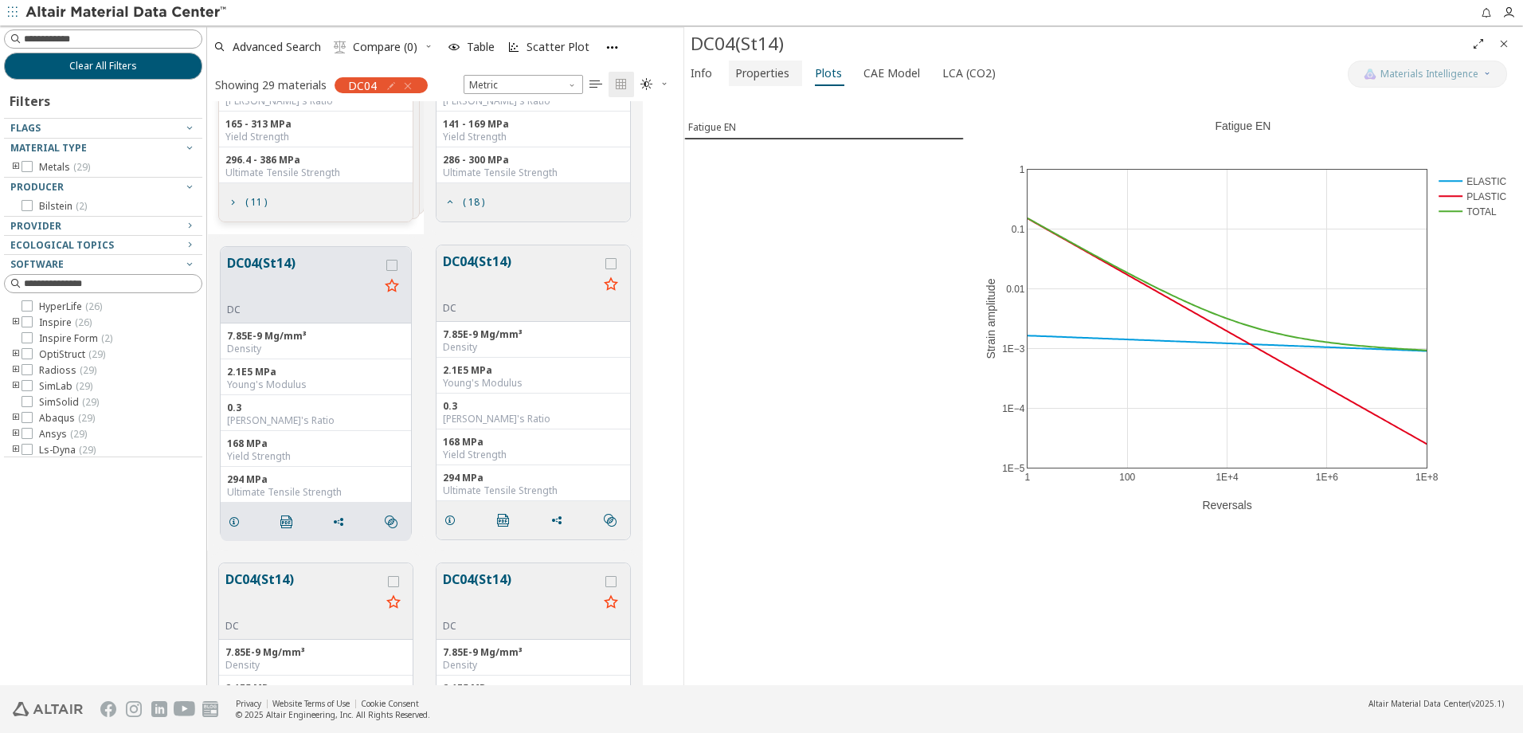
click at [751, 70] on span "Properties" at bounding box center [762, 73] width 54 height 25
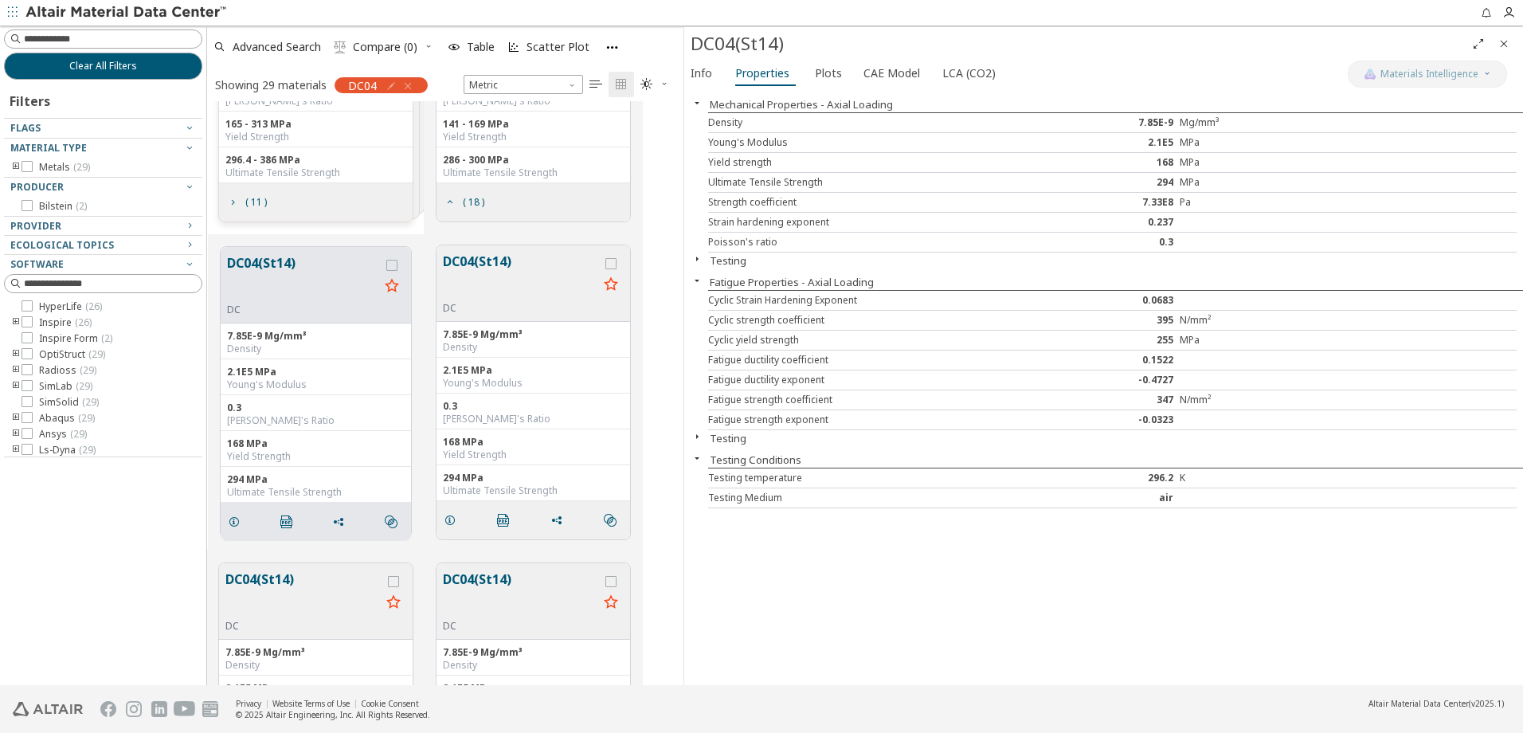
drag, startPoint x: 1340, startPoint y: 264, endPoint x: 1188, endPoint y: 308, distance: 158.6
click at [1331, 264] on div "Testing" at bounding box center [1103, 260] width 839 height 15
click at [1156, 358] on div "0.1522" at bounding box center [1112, 360] width 135 height 13
click at [310, 273] on button "DC04(St14)" at bounding box center [303, 278] width 152 height 50
click at [527, 280] on button "DC04(St14)" at bounding box center [520, 277] width 155 height 50
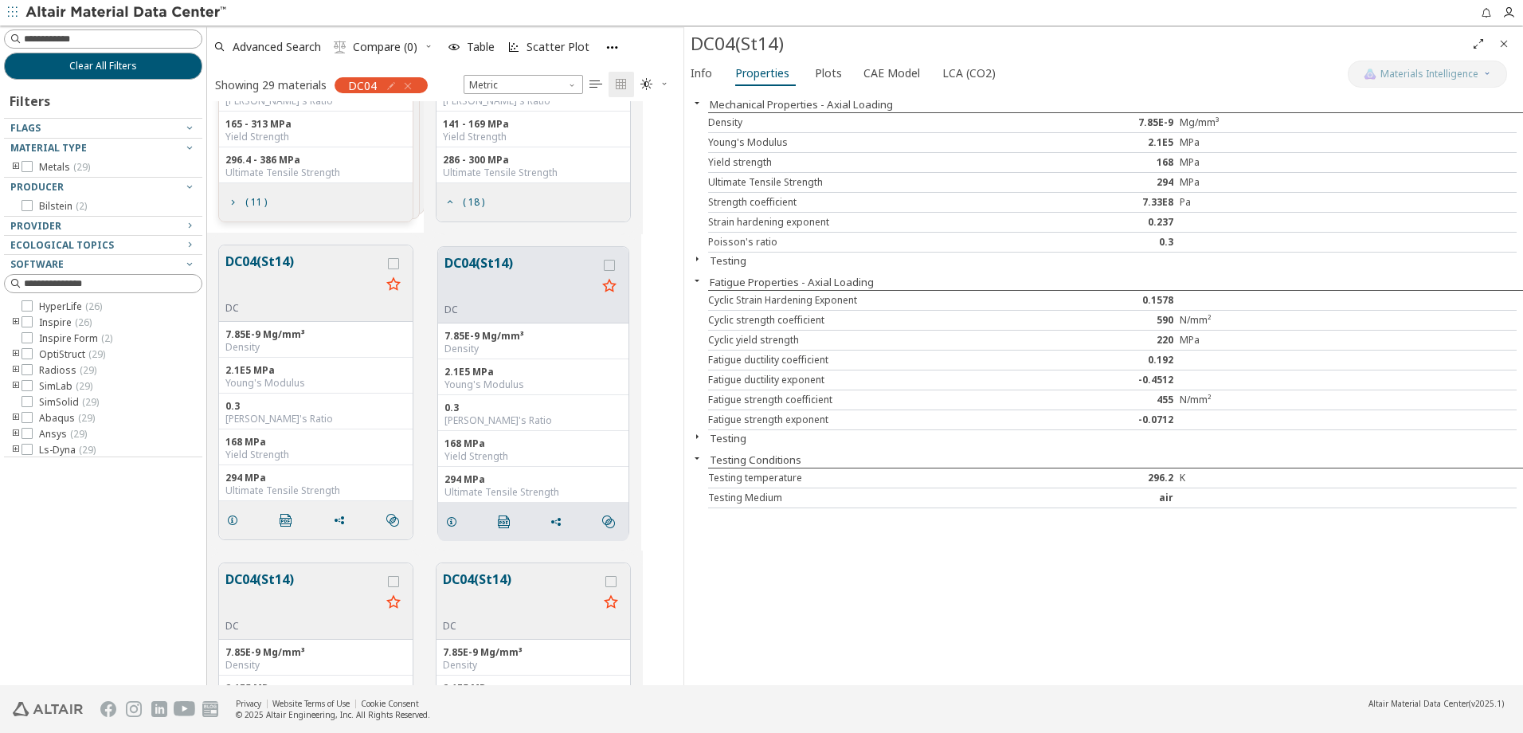
click at [328, 284] on button "DC04(St14)" at bounding box center [302, 277] width 155 height 50
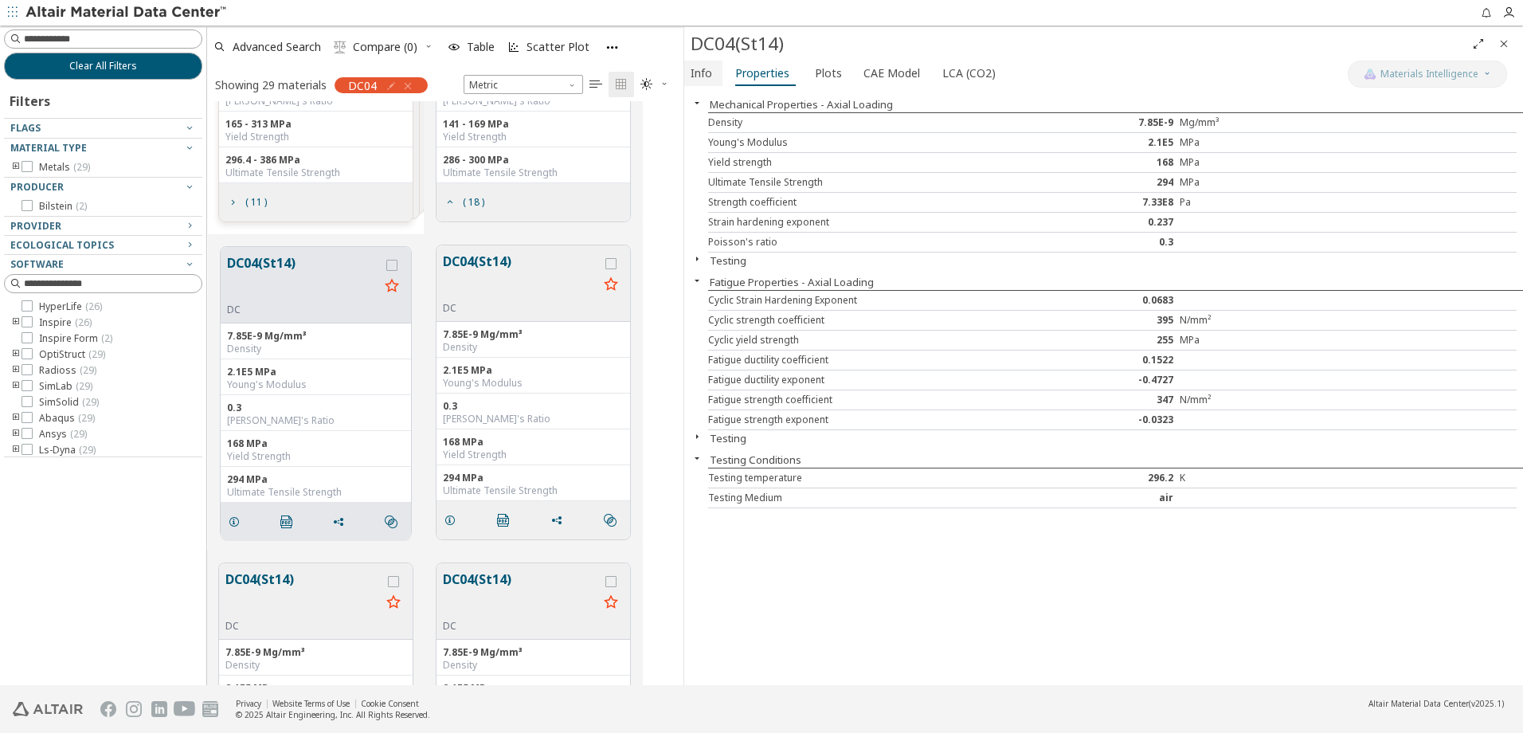
click at [692, 80] on span "Info" at bounding box center [702, 73] width 22 height 25
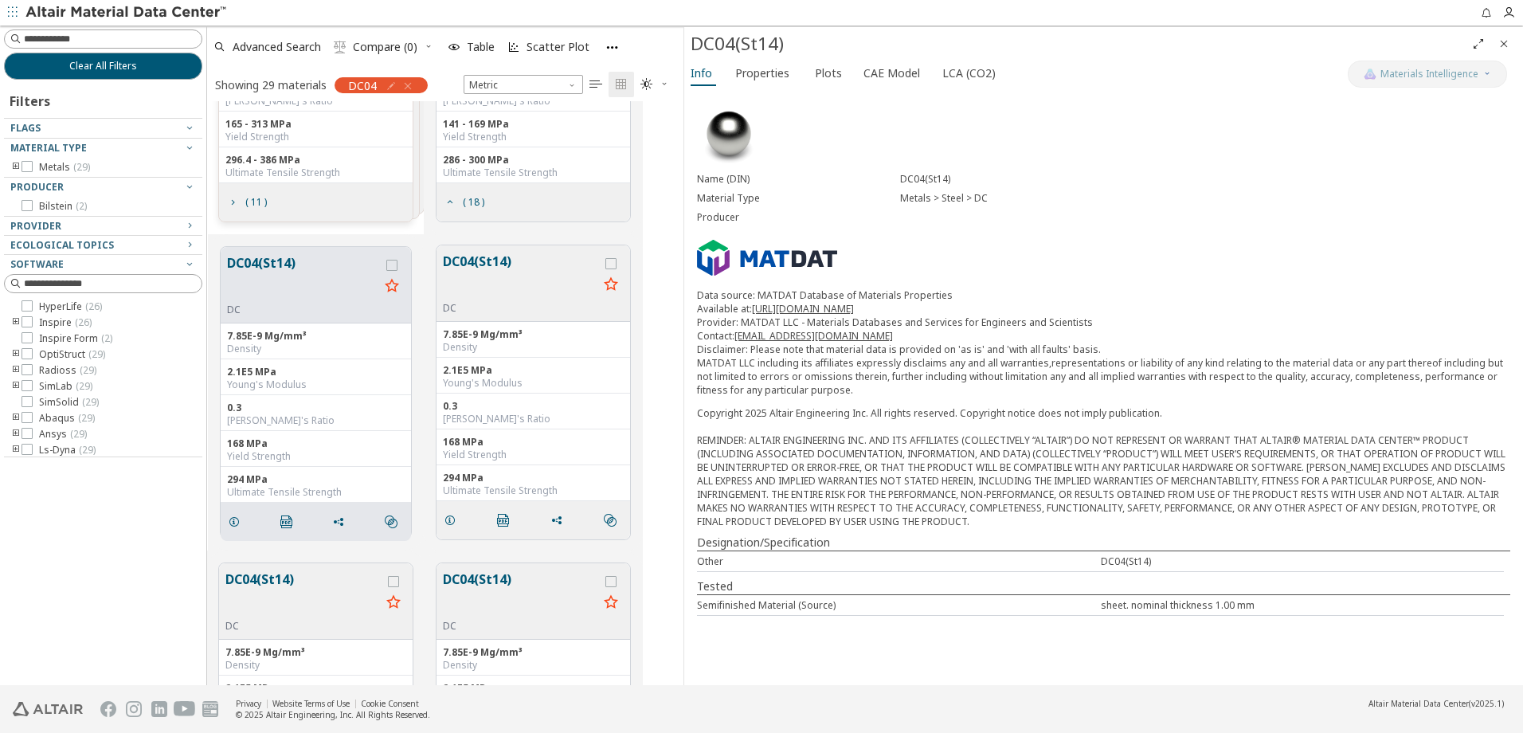
click at [527, 266] on button "DC04(St14)" at bounding box center [520, 277] width 155 height 50
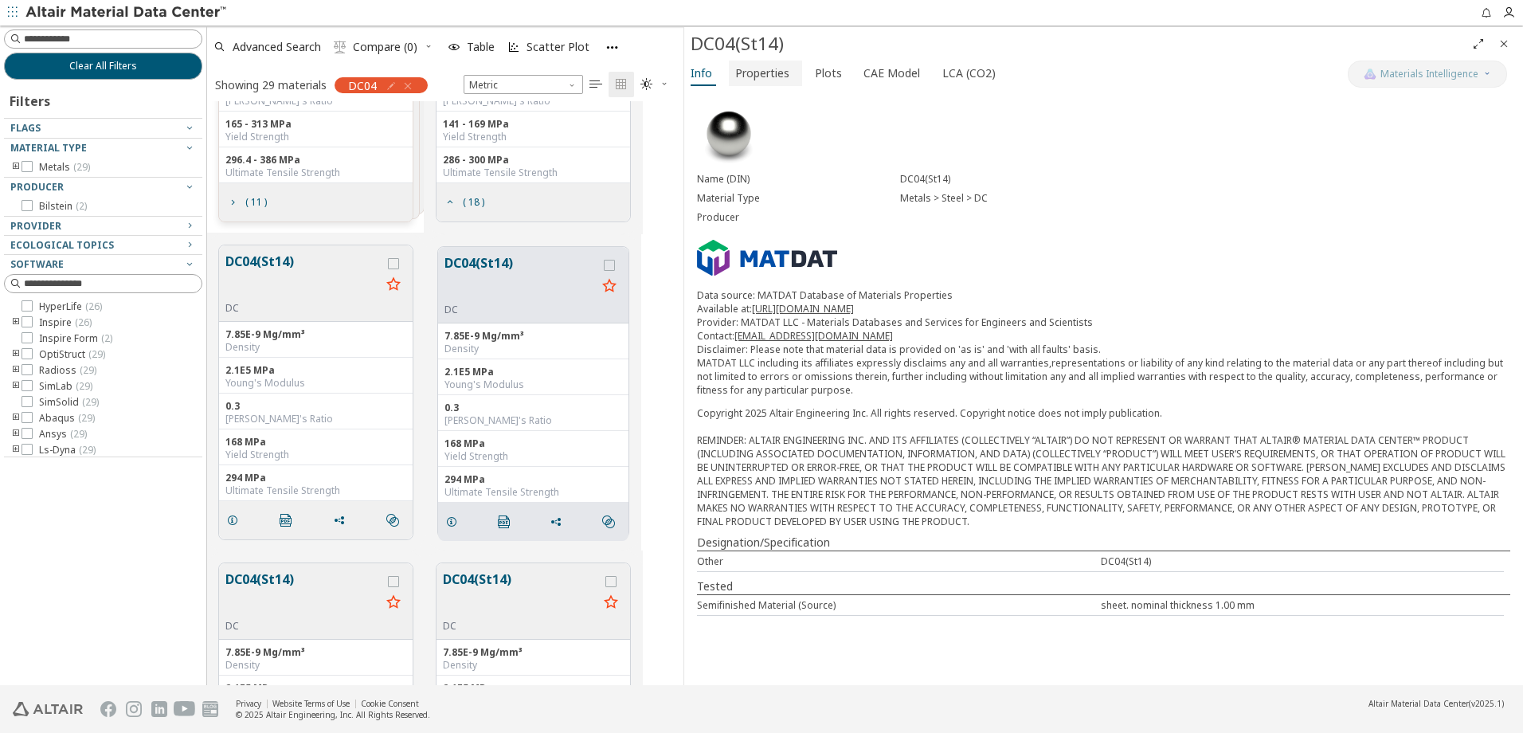
click at [766, 76] on span "Properties" at bounding box center [762, 73] width 54 height 25
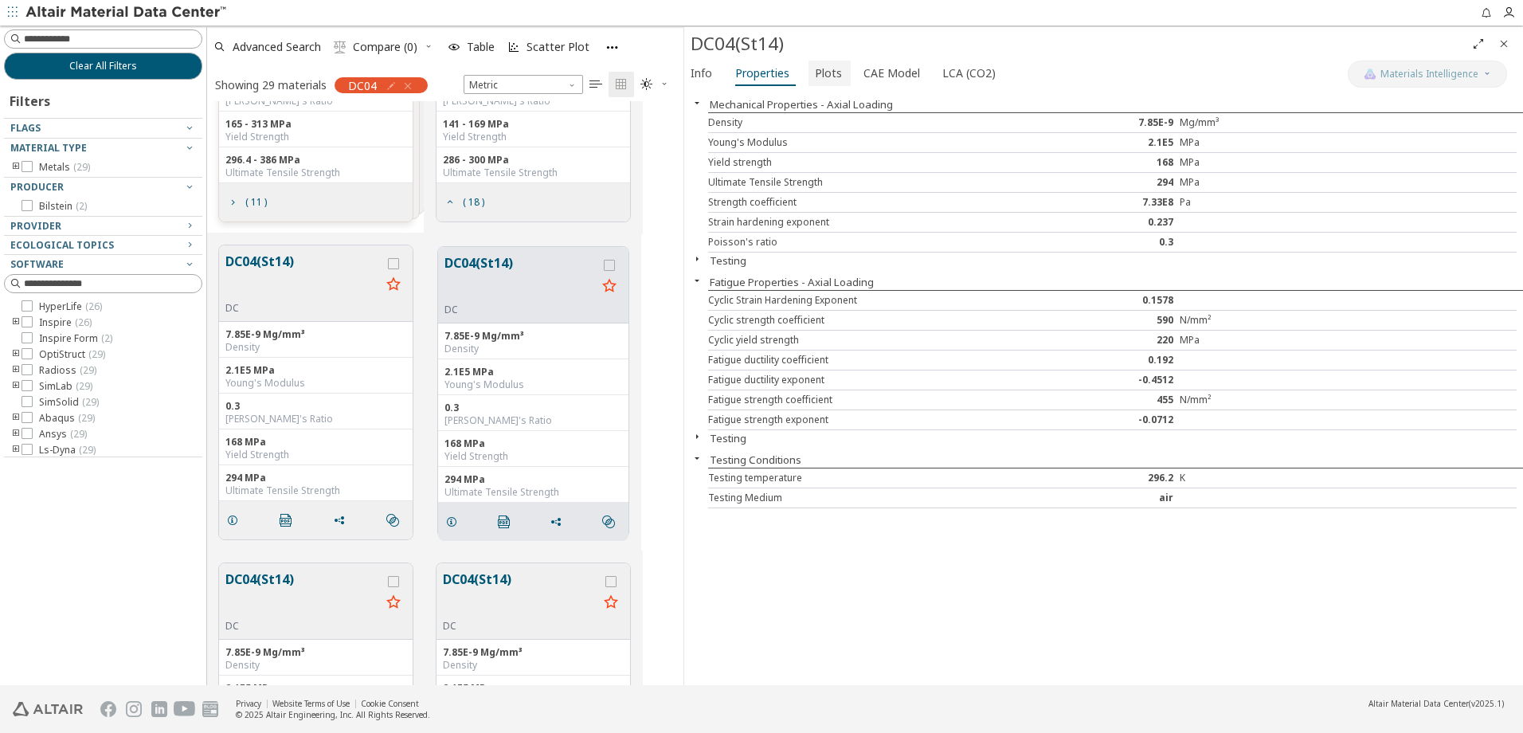
click at [827, 67] on span "Plots" at bounding box center [828, 73] width 27 height 25
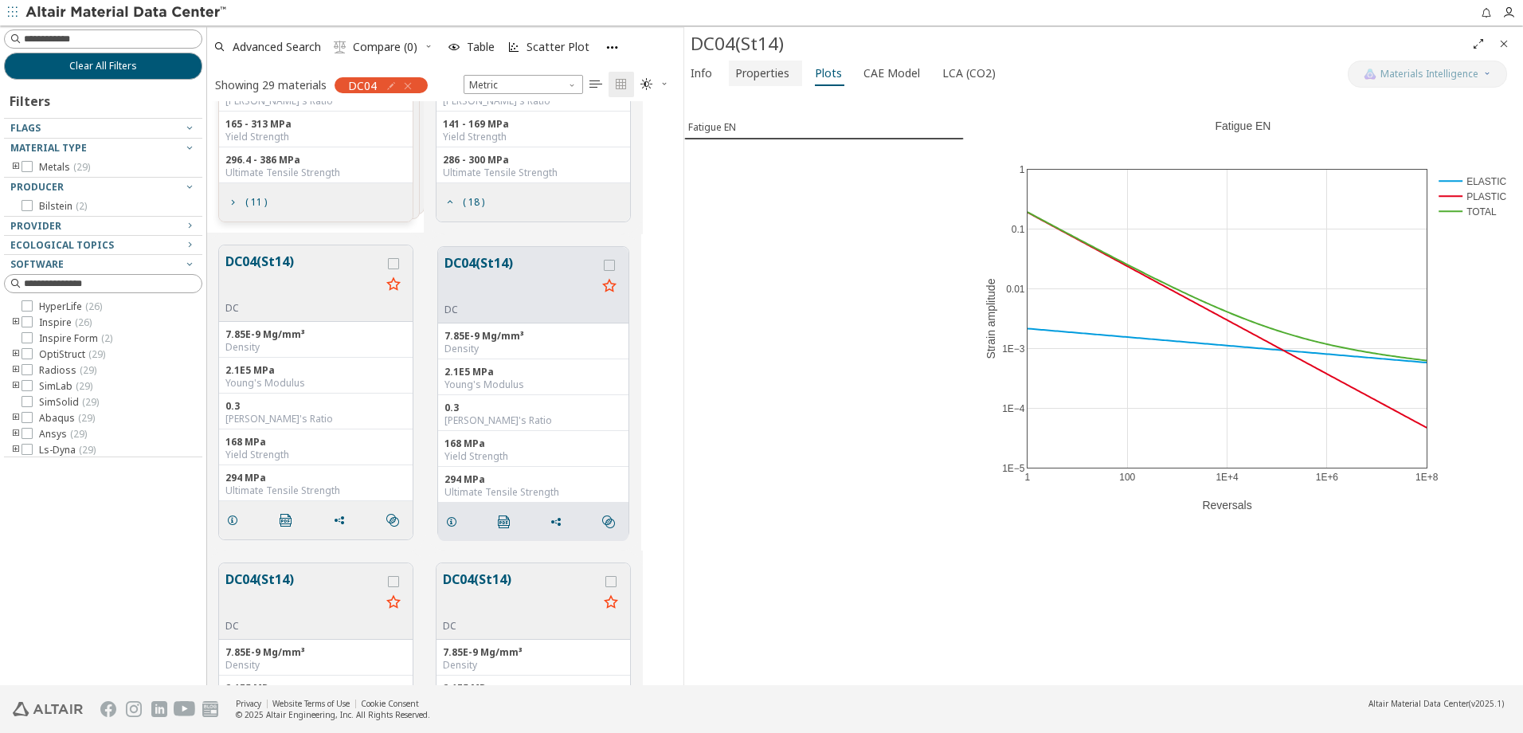
click at [774, 71] on span "Properties" at bounding box center [762, 73] width 54 height 25
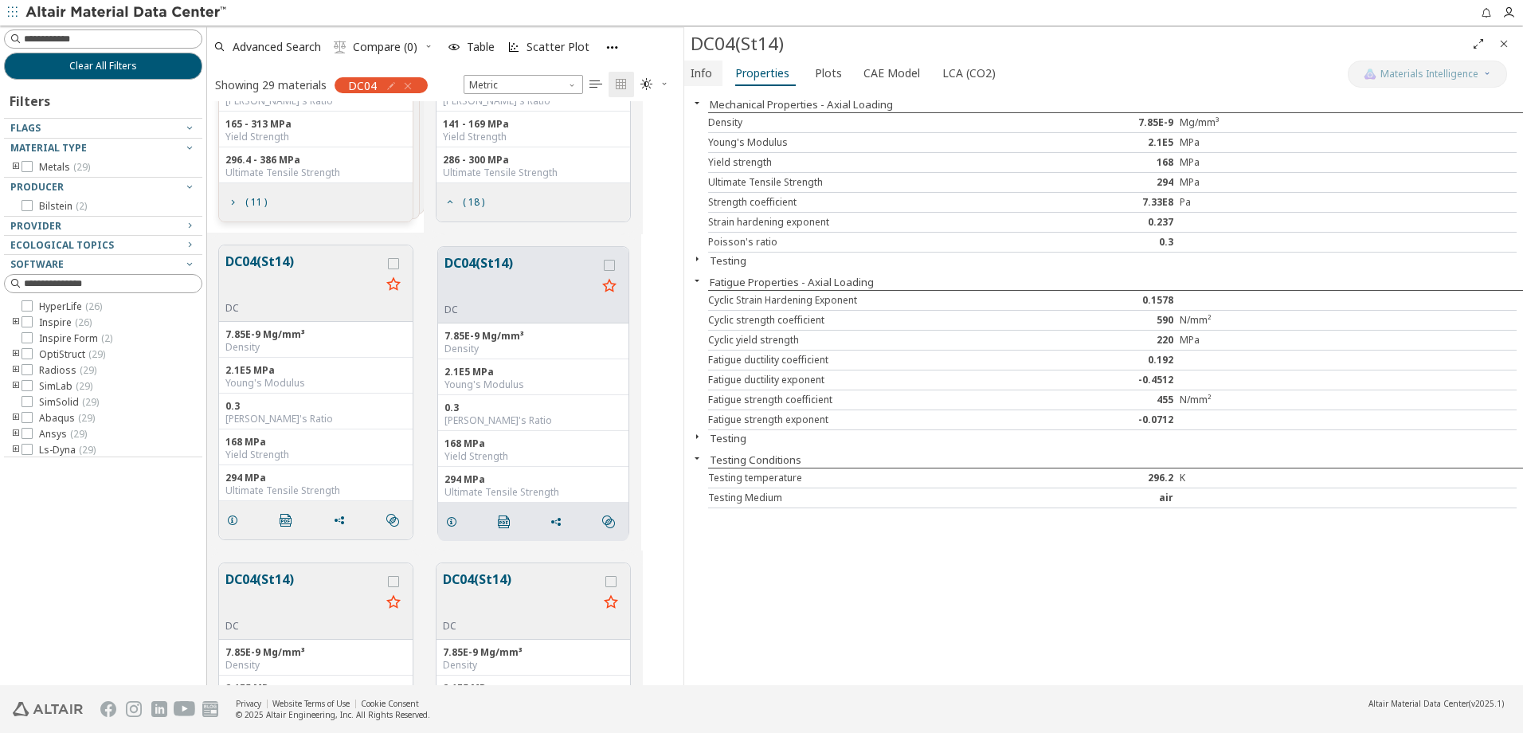
click at [704, 76] on span "Info" at bounding box center [702, 73] width 22 height 25
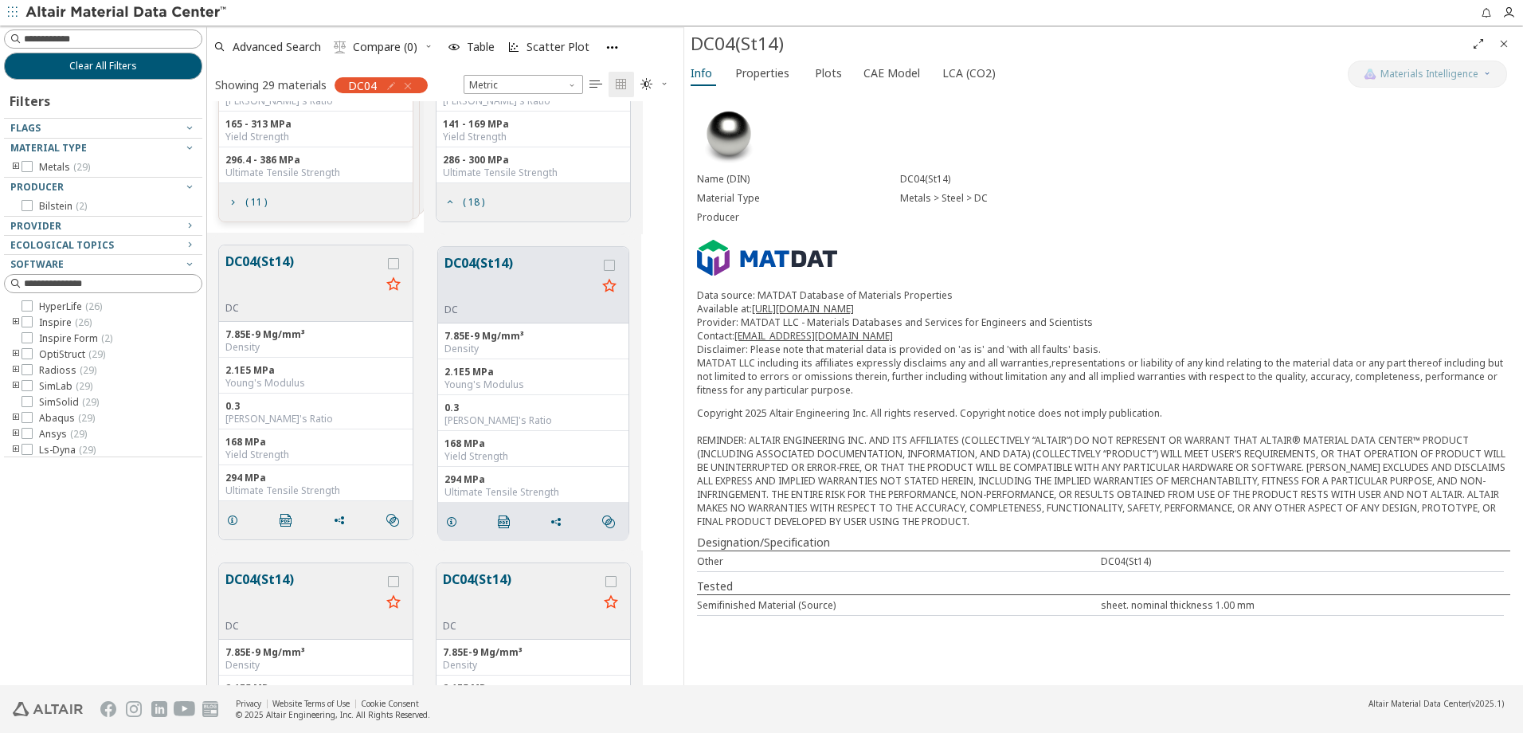
click at [292, 286] on button "DC04(St14)" at bounding box center [302, 277] width 155 height 50
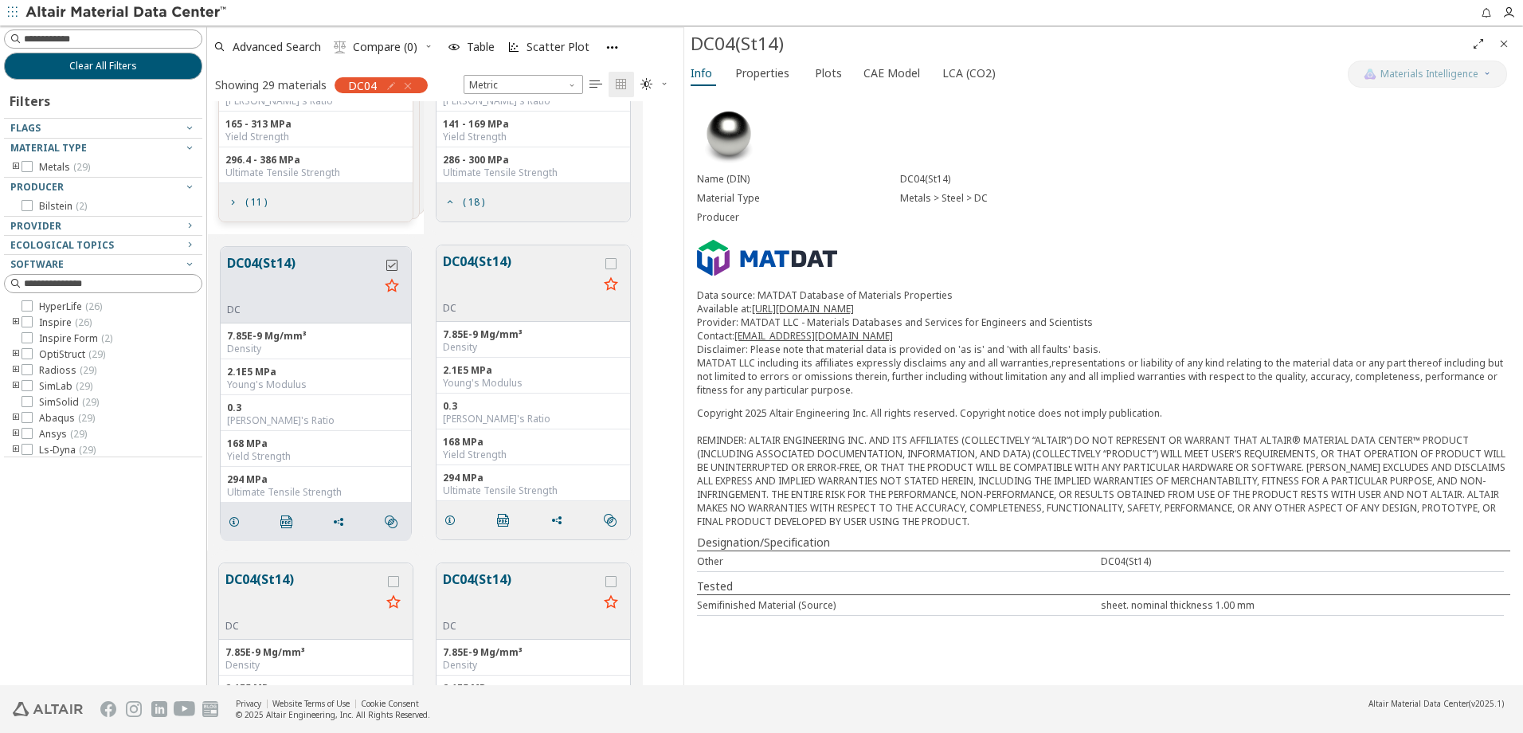
click at [393, 265] on icon "grid" at bounding box center [391, 265] width 11 height 11
click at [283, 520] on icon "" at bounding box center [286, 522] width 13 height 13
